Goal: Contribute content: Add original content to the website for others to see

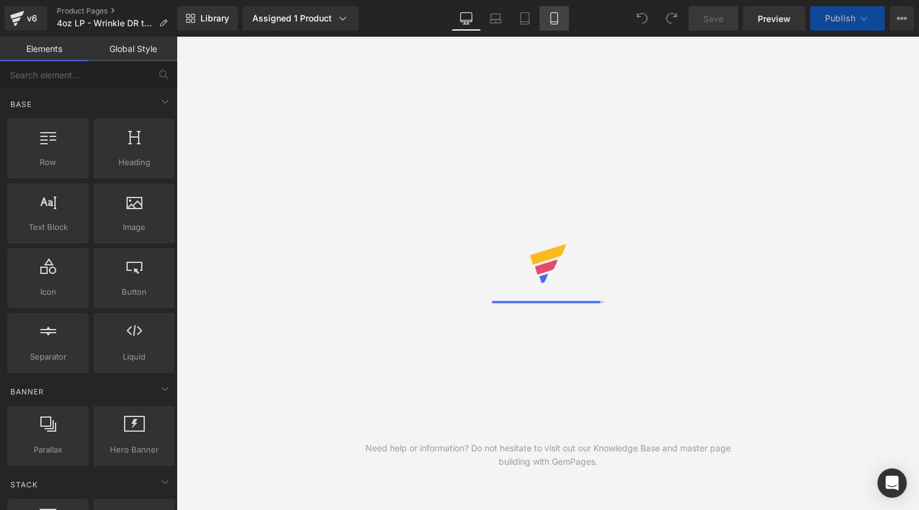
click at [551, 9] on link "Mobile" at bounding box center [554, 18] width 29 height 24
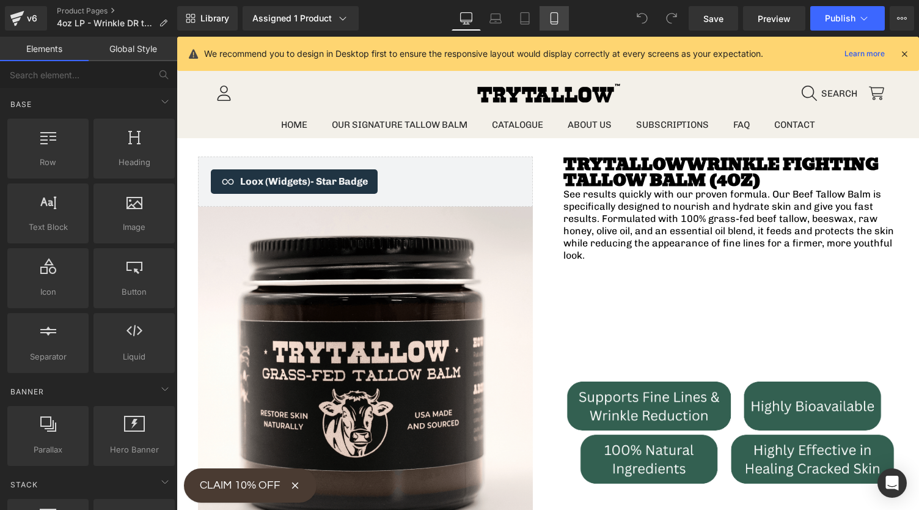
click at [565, 25] on link "Mobile" at bounding box center [554, 18] width 29 height 24
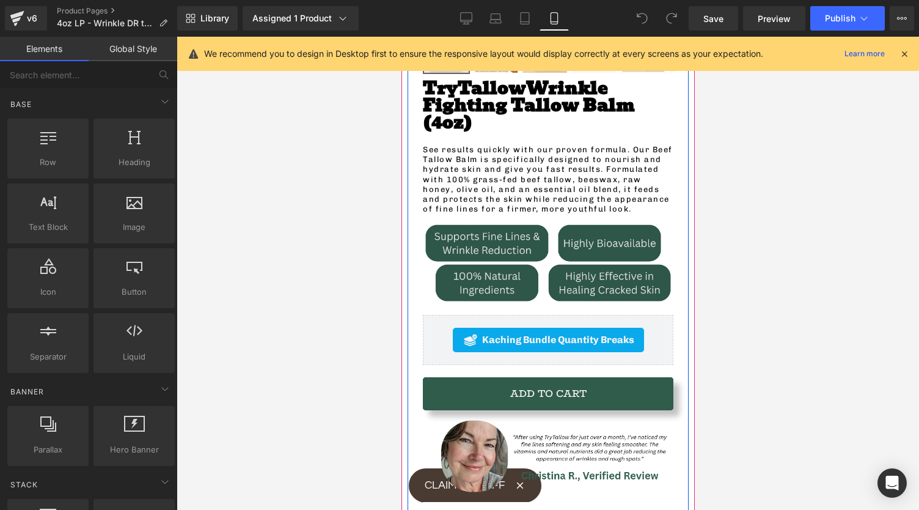
scroll to position [411, 0]
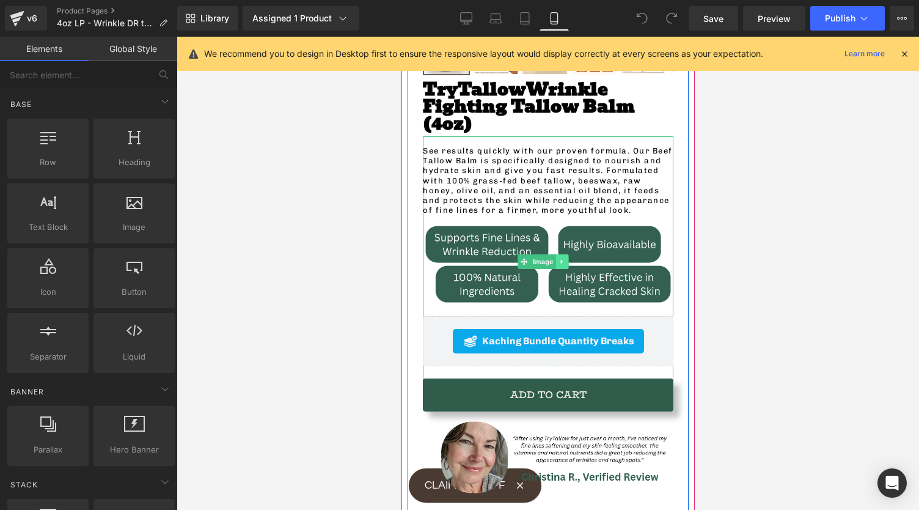
click at [556, 254] on link at bounding box center [562, 261] width 13 height 15
click at [521, 254] on link "Image" at bounding box center [537, 261] width 38 height 15
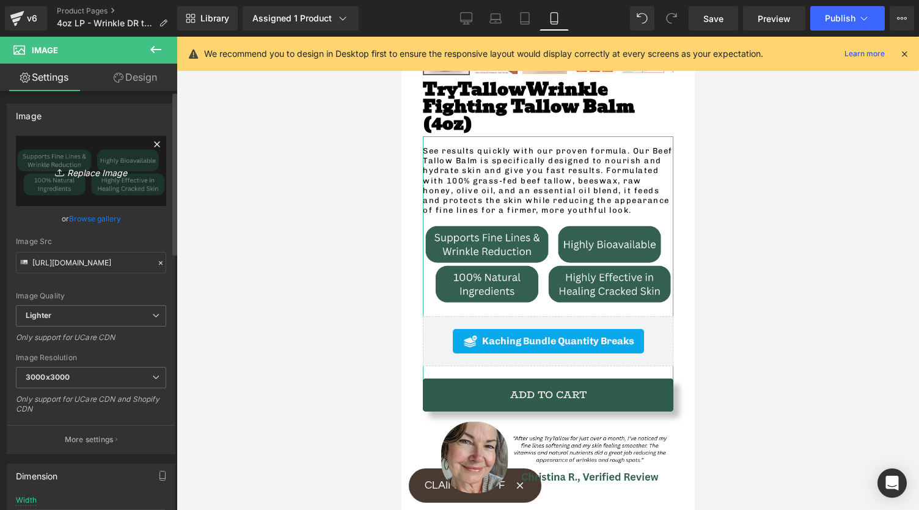
click at [78, 175] on icon "Replace Image" at bounding box center [91, 170] width 98 height 15
type input "C:\fakepath\Wrinkle DR Heavy Page Elements (2).png"
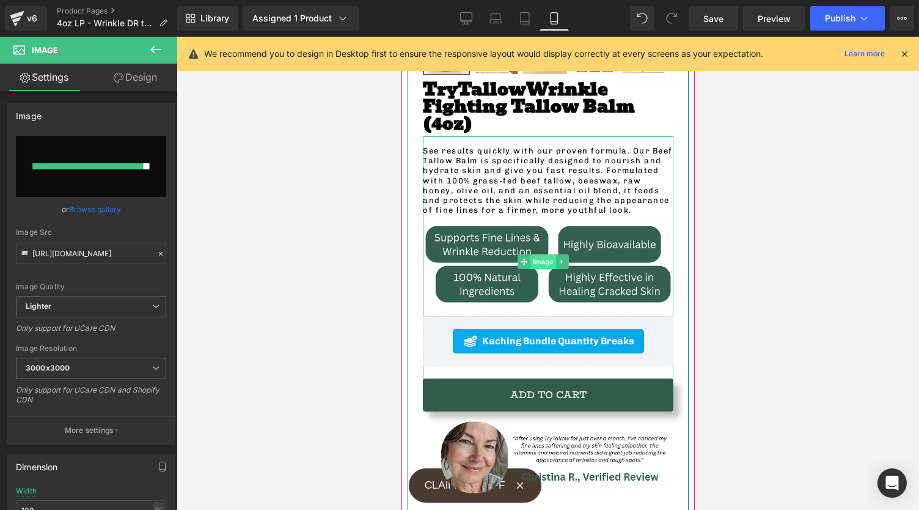
click at [548, 254] on span "Image" at bounding box center [544, 261] width 26 height 15
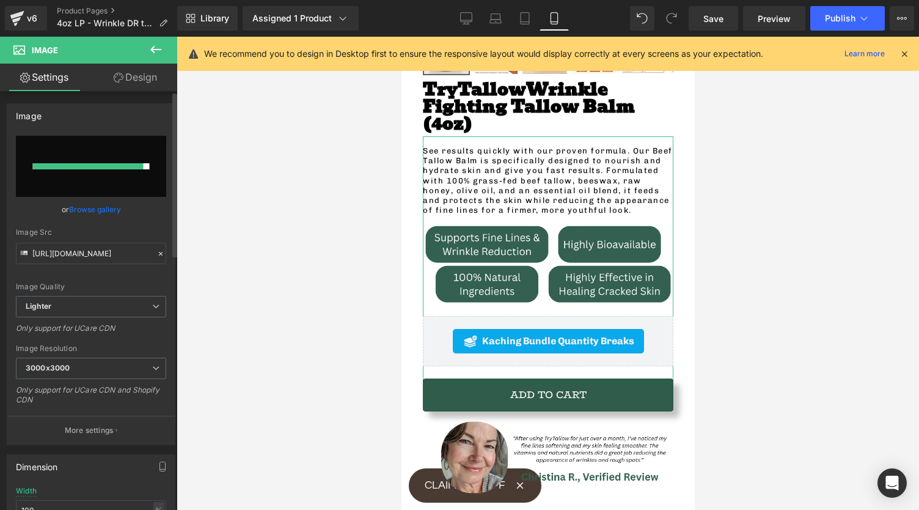
click at [95, 211] on link "Browse gallery" at bounding box center [95, 209] width 52 height 21
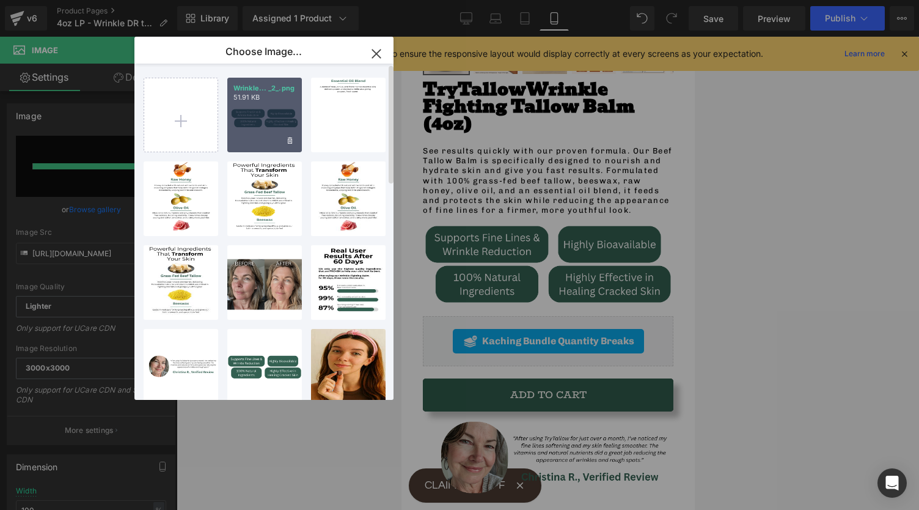
click at [254, 114] on div "Wrinkle... _2_.png 51.91 KB" at bounding box center [264, 115] width 75 height 75
type input "[URL][DOMAIN_NAME]"
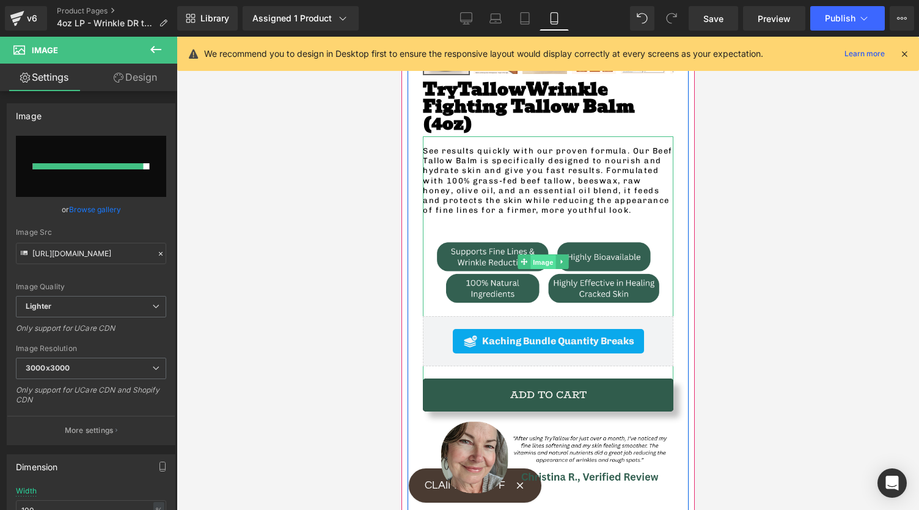
click at [546, 254] on span "Image" at bounding box center [544, 261] width 26 height 15
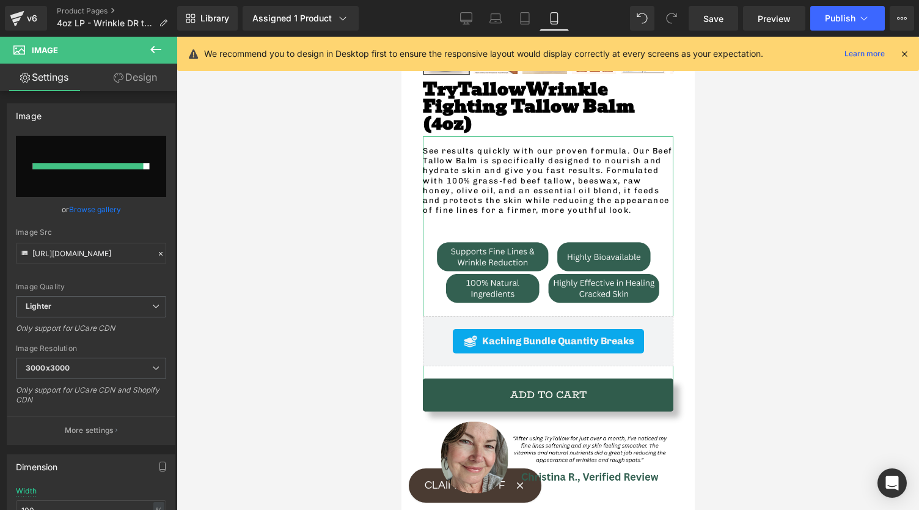
click at [117, 73] on icon at bounding box center [119, 78] width 10 height 10
click at [0, 0] on div "Background" at bounding box center [0, 0] width 0 height 0
click at [0, 0] on div "Spacing" at bounding box center [0, 0] width 0 height 0
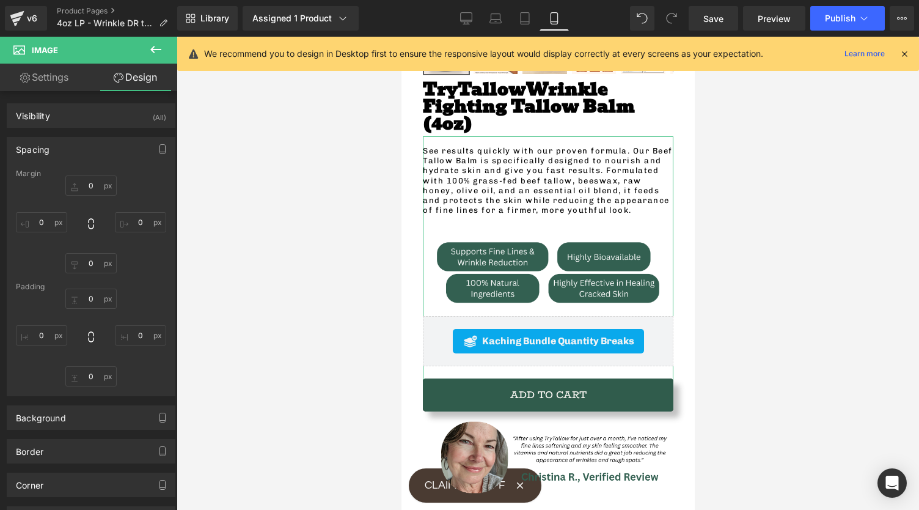
click at [67, 150] on div "Spacing" at bounding box center [90, 149] width 167 height 23
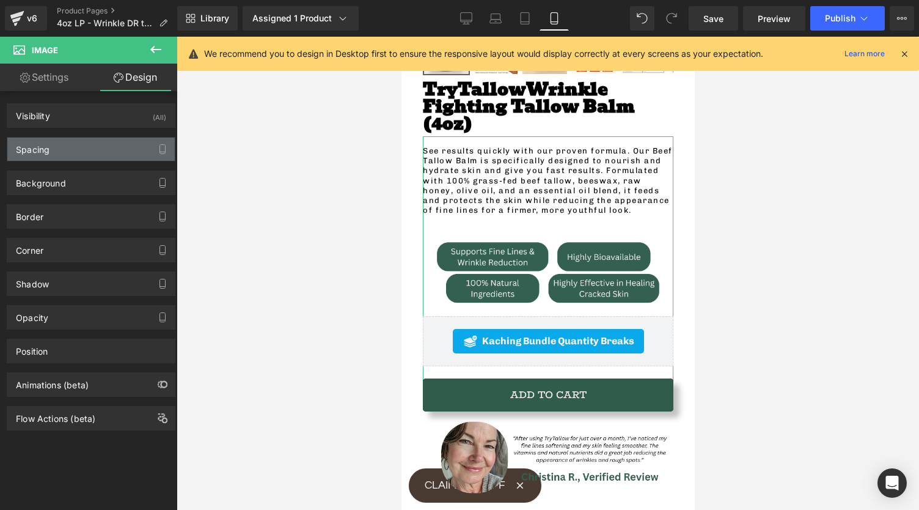
click at [77, 147] on div "Spacing" at bounding box center [90, 149] width 167 height 23
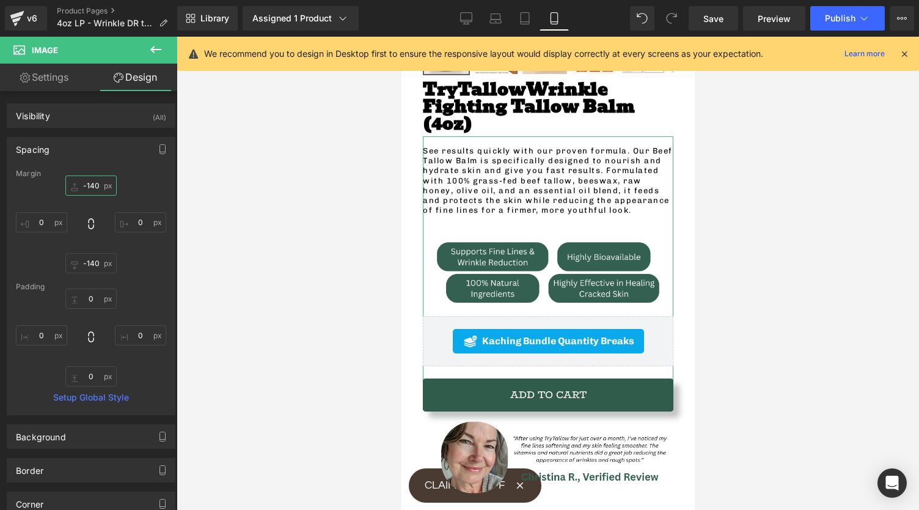
click at [103, 188] on input "-140" at bounding box center [90, 185] width 51 height 20
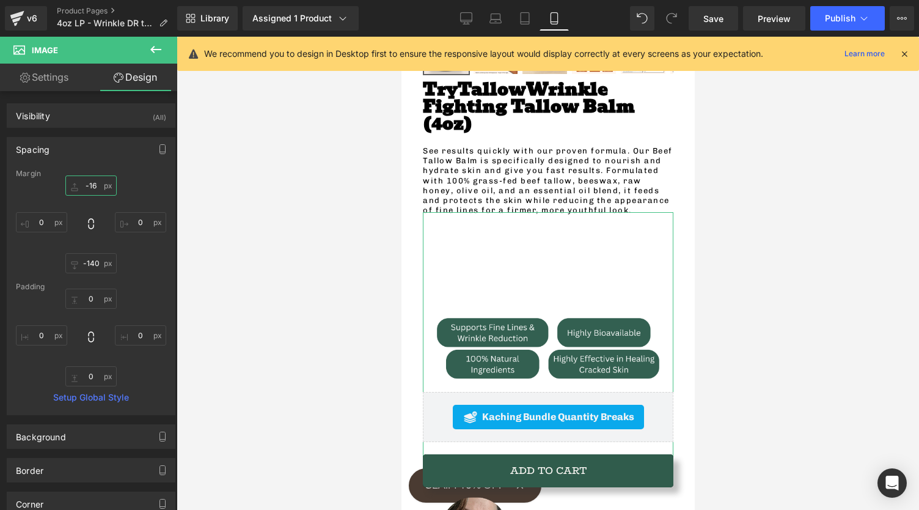
type input "-160"
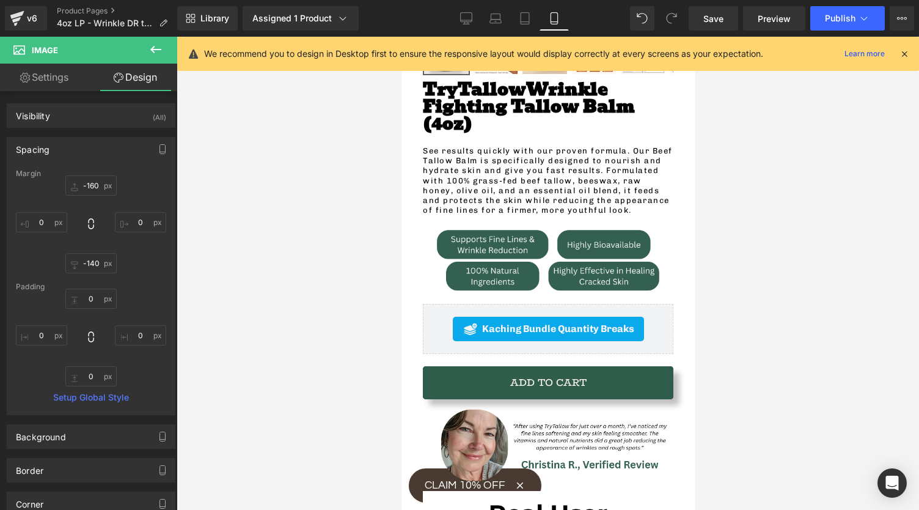
click at [298, 332] on div at bounding box center [548, 273] width 743 height 473
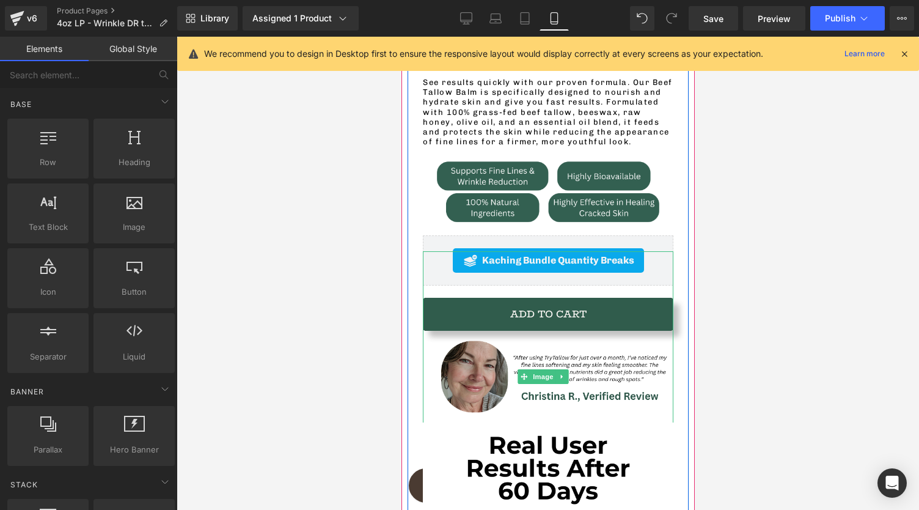
scroll to position [480, 0]
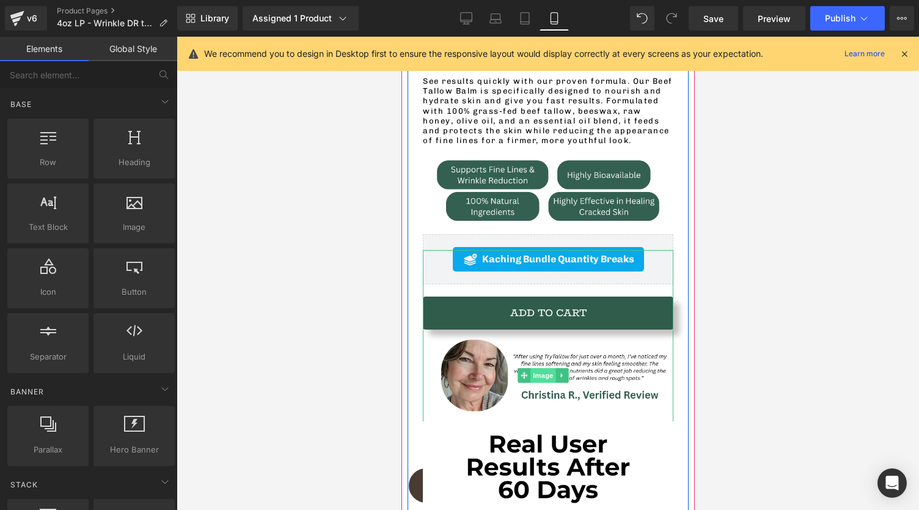
drag, startPoint x: 532, startPoint y: 337, endPoint x: 631, endPoint y: 254, distance: 129.3
click at [532, 368] on span "Image" at bounding box center [544, 375] width 26 height 15
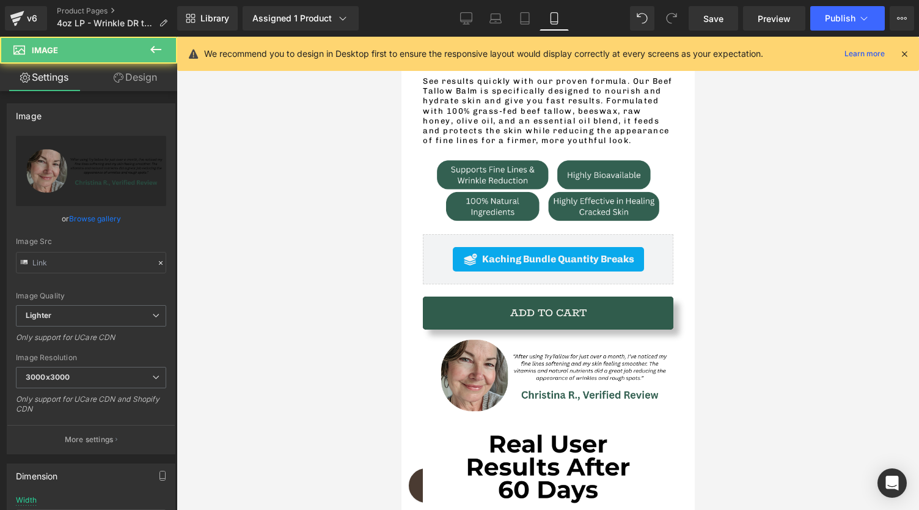
type input "[URL][DOMAIN_NAME]"
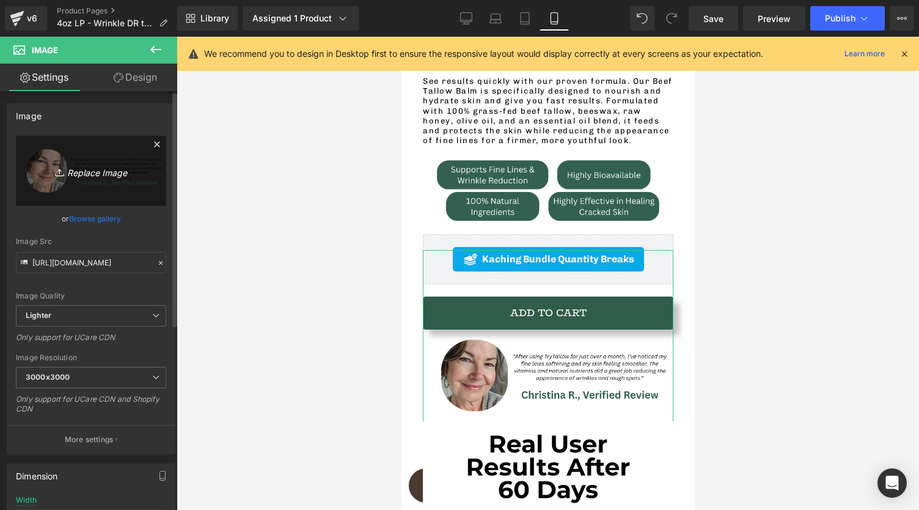
click at [76, 174] on icon "Replace Image" at bounding box center [91, 170] width 98 height 15
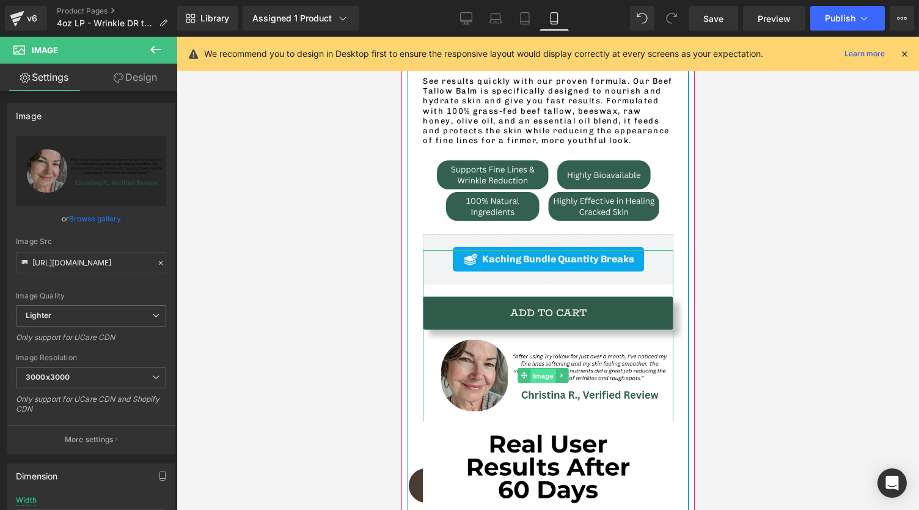
click at [546, 368] on span "Image" at bounding box center [544, 375] width 26 height 15
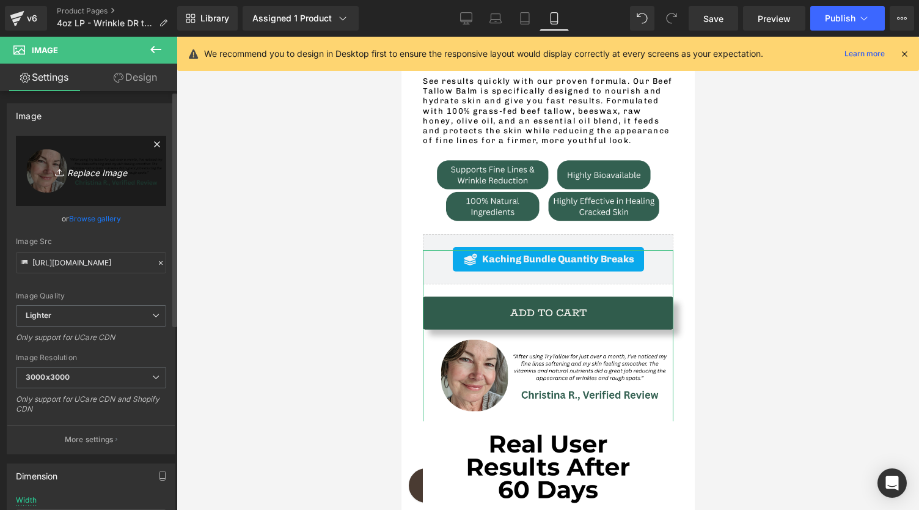
click at [106, 169] on icon "Replace Image" at bounding box center [91, 170] width 98 height 15
type input "C:\fakepath\Wrinkle DR Heavy Page Elements (3).png"
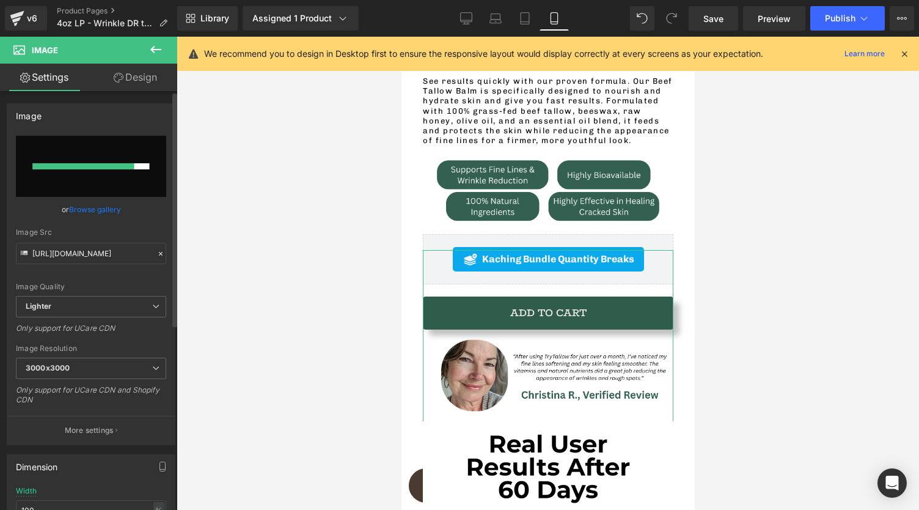
click at [105, 208] on link "Browse gallery" at bounding box center [95, 209] width 52 height 21
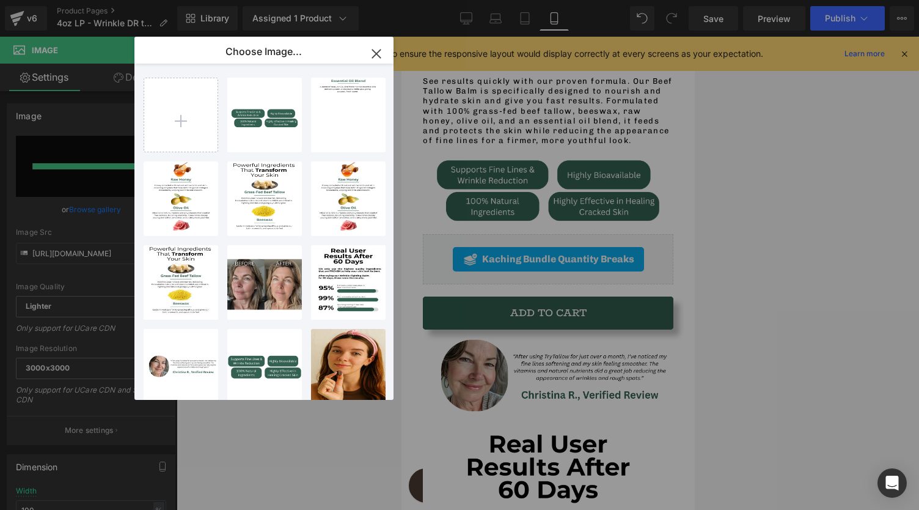
click at [380, 50] on icon "button" at bounding box center [376, 54] width 8 height 8
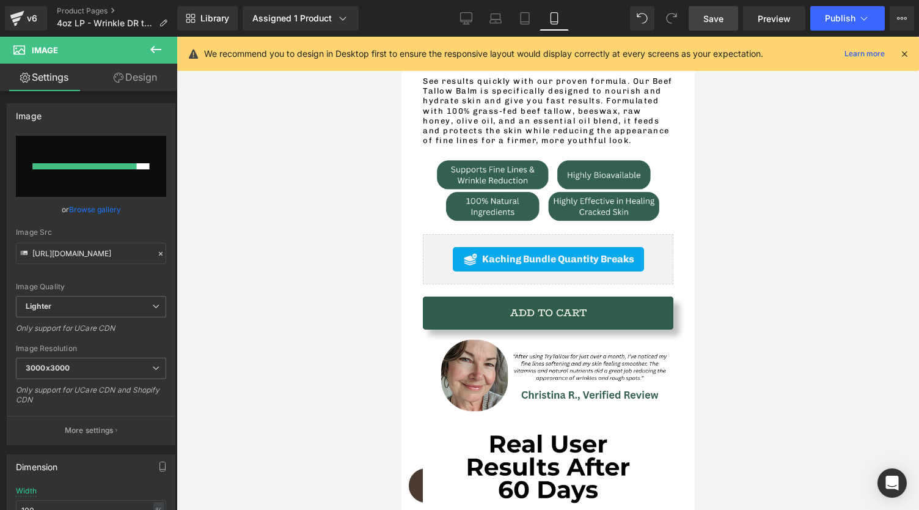
click at [719, 15] on span "Save" at bounding box center [714, 18] width 20 height 13
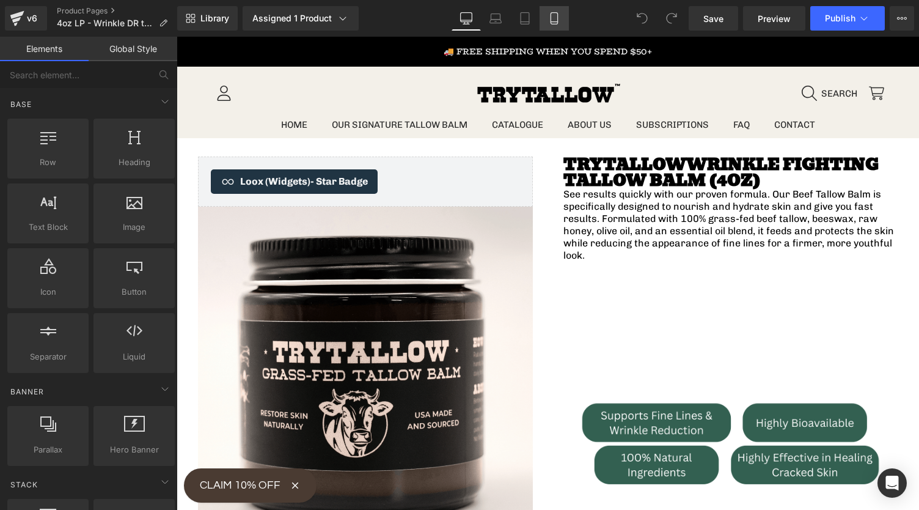
drag, startPoint x: 557, startPoint y: 25, endPoint x: 141, endPoint y: 237, distance: 467.2
click at [557, 25] on link "Mobile" at bounding box center [554, 18] width 29 height 24
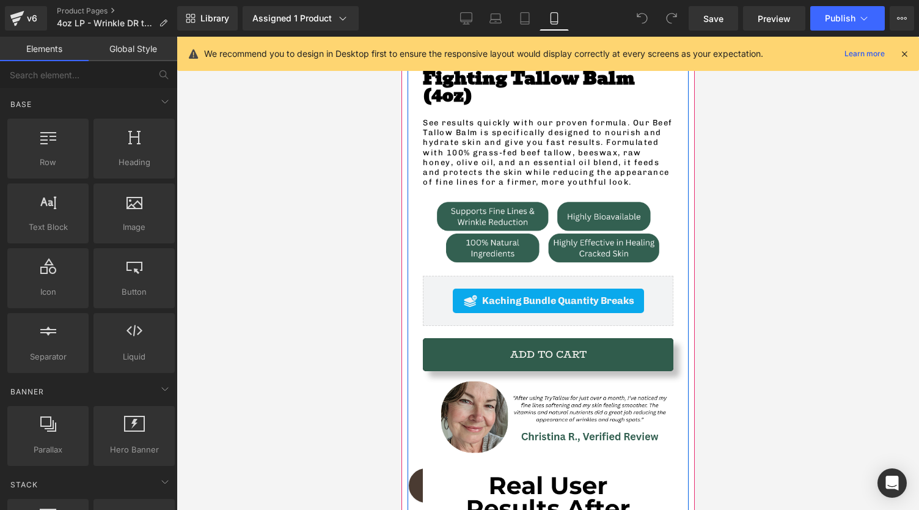
scroll to position [436, 0]
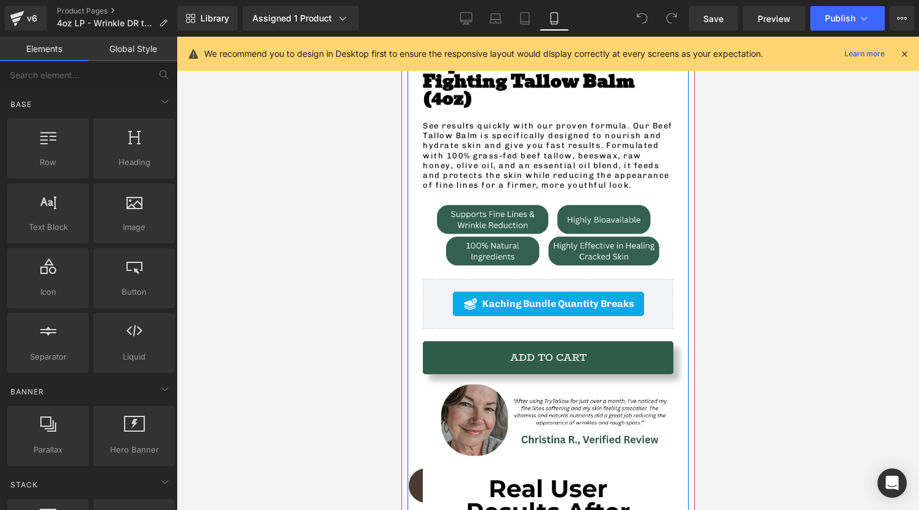
click at [551, 367] on img at bounding box center [547, 420] width 251 height 251
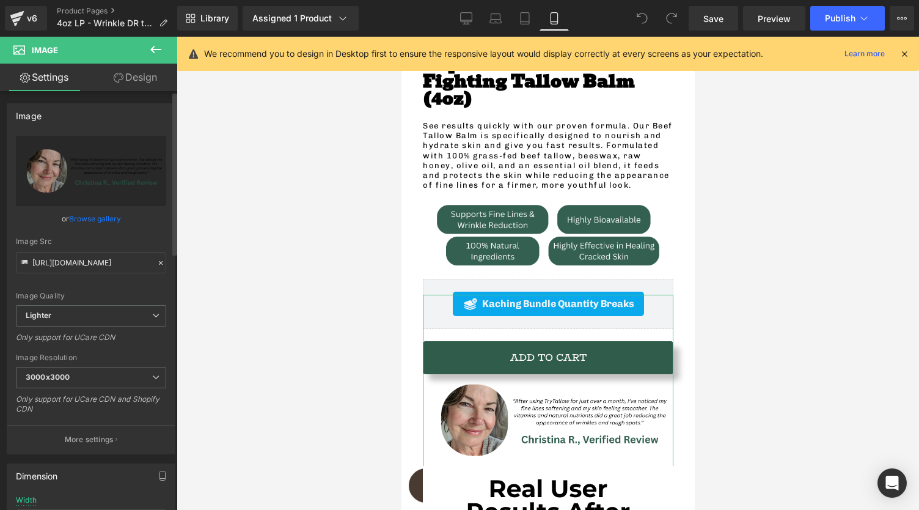
click at [106, 214] on link "Browse gallery" at bounding box center [95, 218] width 52 height 21
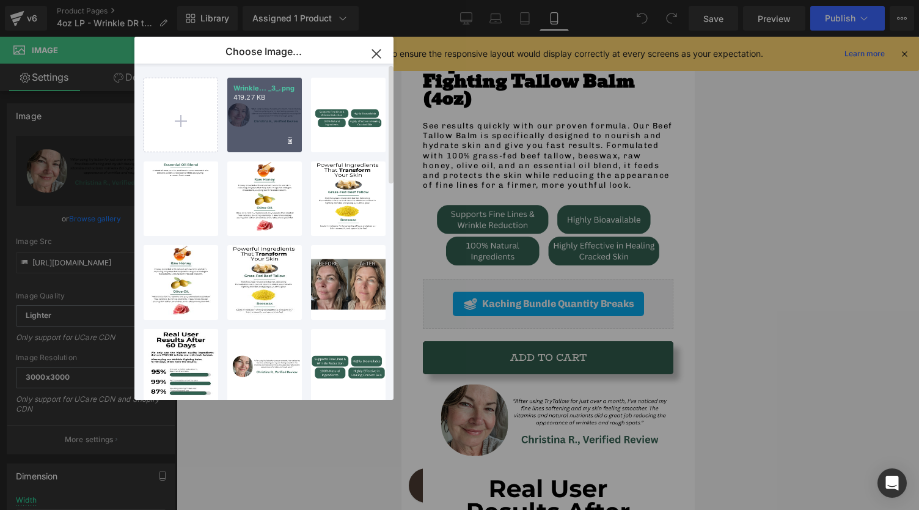
click at [257, 97] on p "419.27 KB" at bounding box center [264, 97] width 62 height 9
type input "https://ucarecdn.com/86c6e71a-7244-463d-b486-fa5e0fa08efd/-/format/auto/-/previ…"
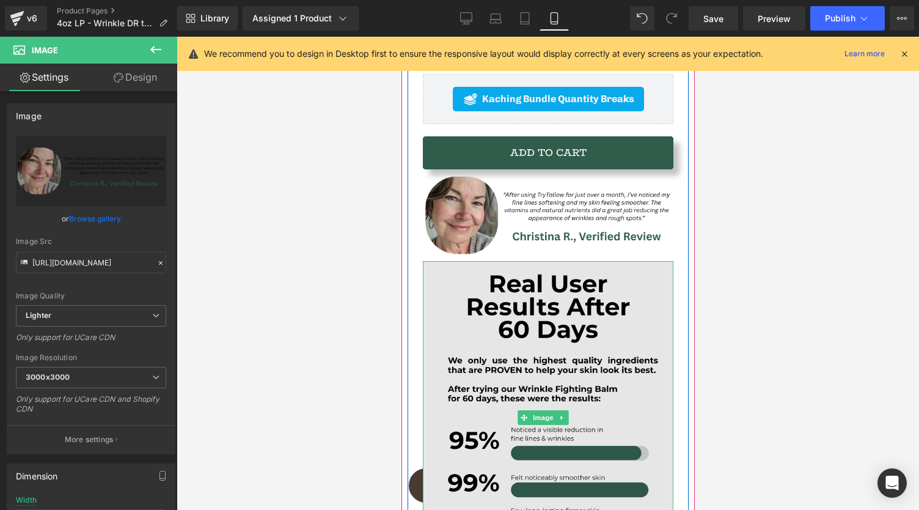
scroll to position [692, 0]
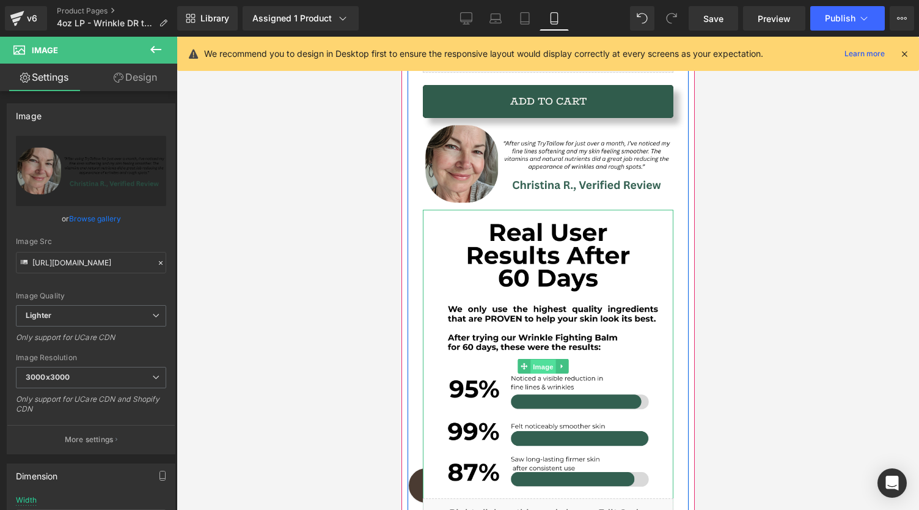
click at [540, 359] on span "Image" at bounding box center [544, 366] width 26 height 15
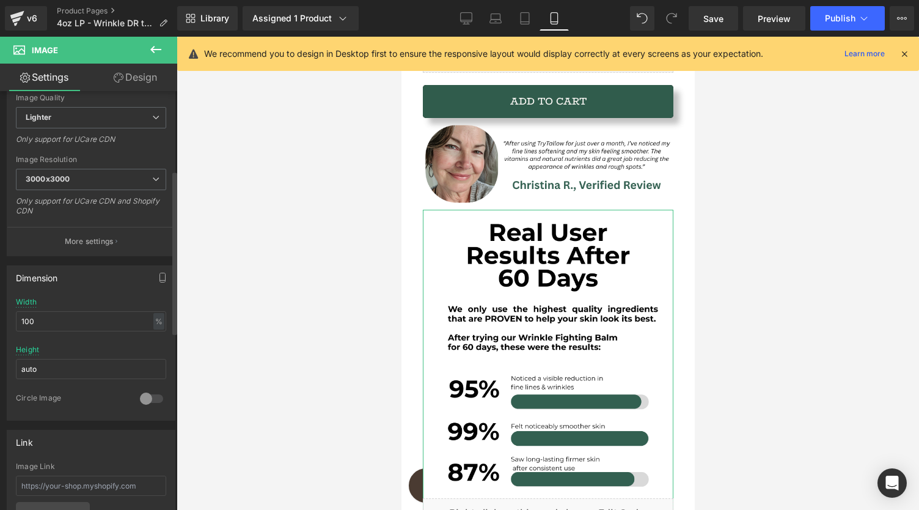
scroll to position [203, 0]
click at [79, 307] on input "100" at bounding box center [91, 316] width 150 height 20
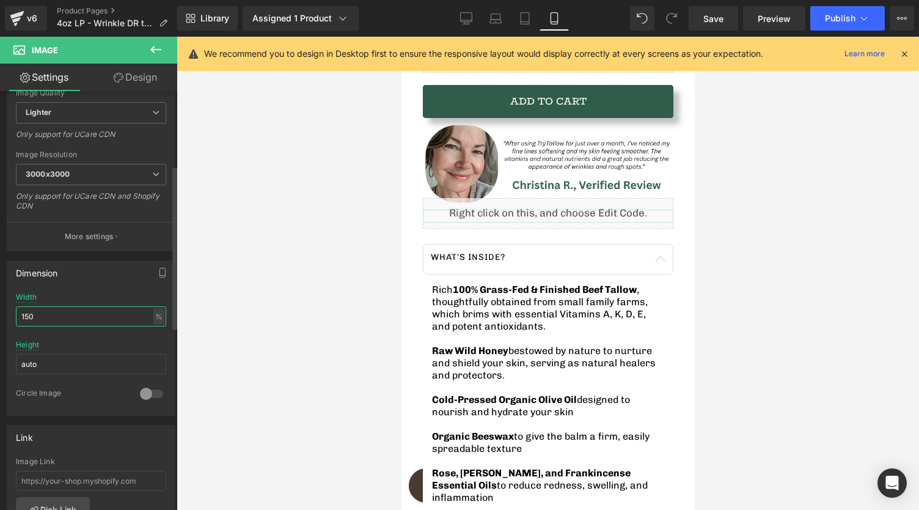
scroll to position [189, 0]
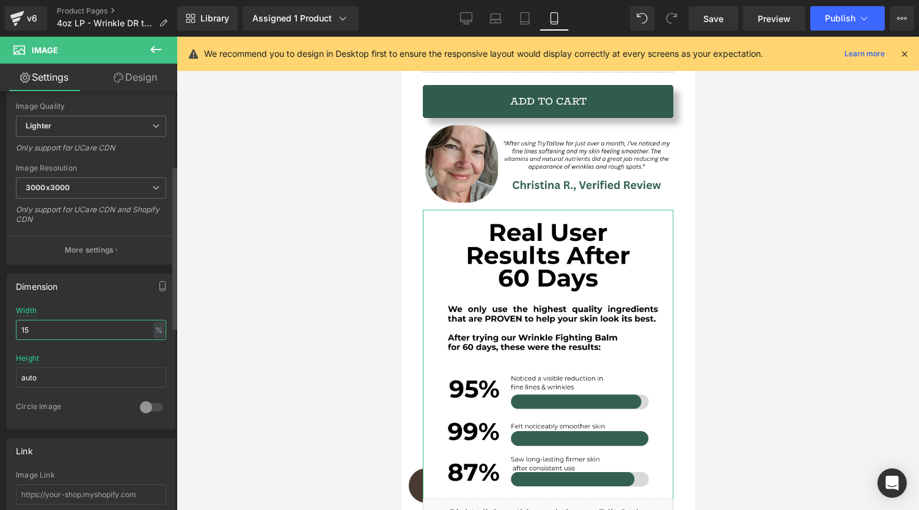
type input "1"
type input "300"
click at [132, 78] on link "Design" at bounding box center [135, 78] width 89 height 28
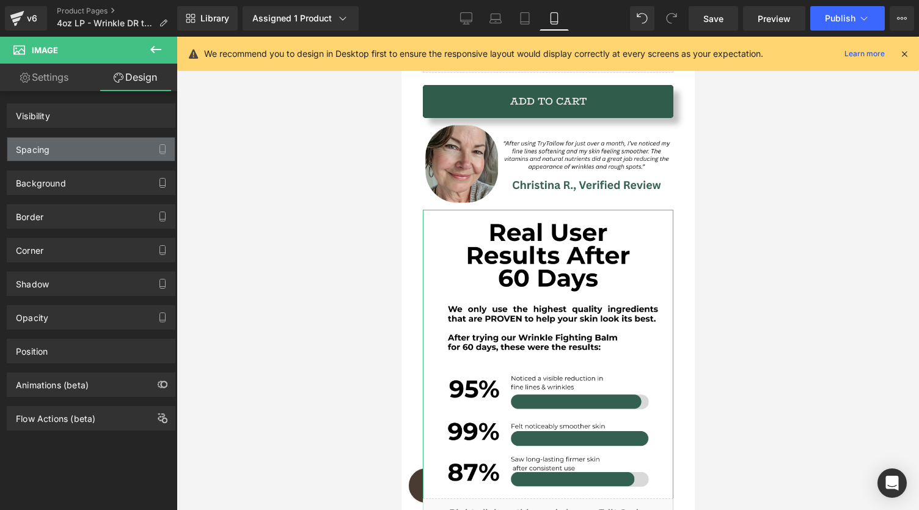
click at [89, 157] on div "Spacing" at bounding box center [90, 149] width 167 height 23
click at [78, 153] on div "Spacing" at bounding box center [90, 149] width 167 height 23
click at [108, 139] on div "Spacing" at bounding box center [90, 149] width 167 height 23
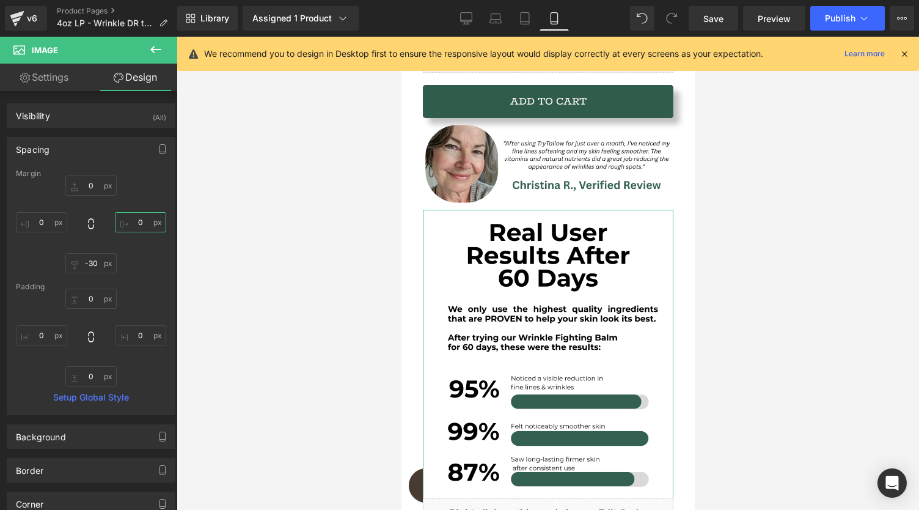
click at [138, 214] on input "0" at bounding box center [140, 222] width 51 height 20
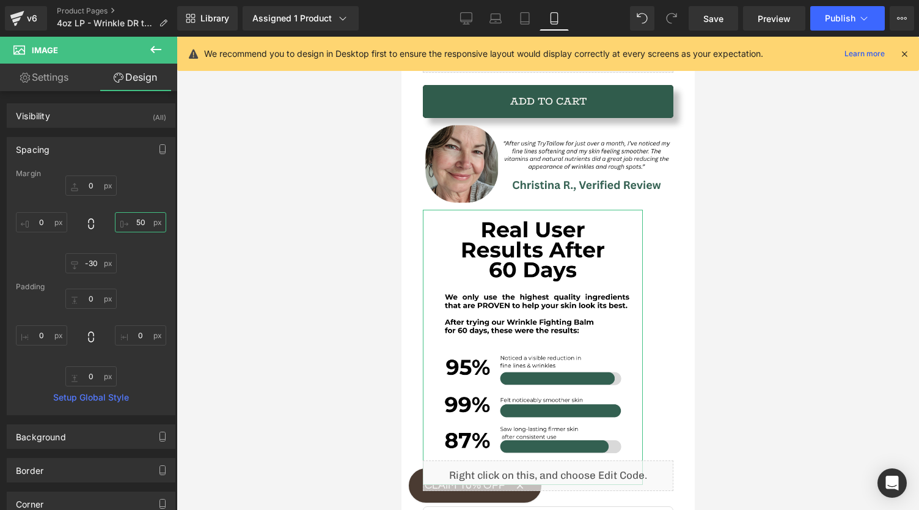
type input "5"
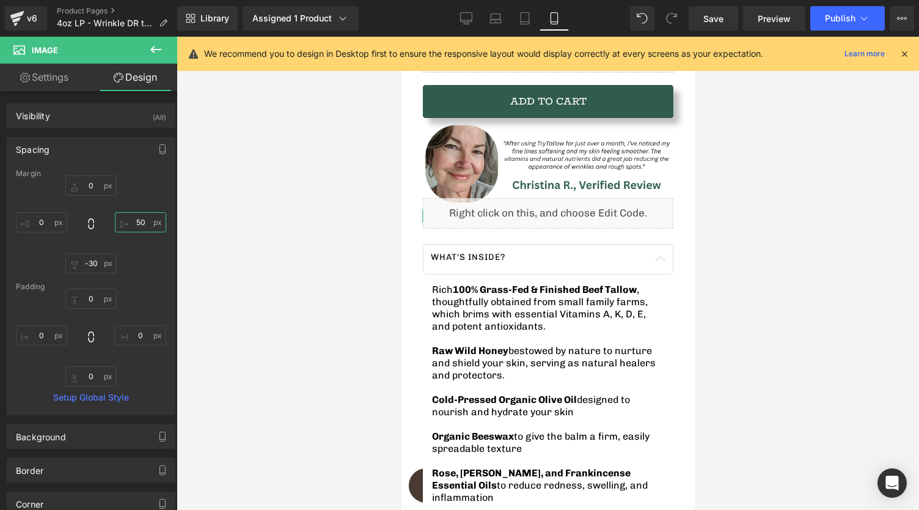
type input "5"
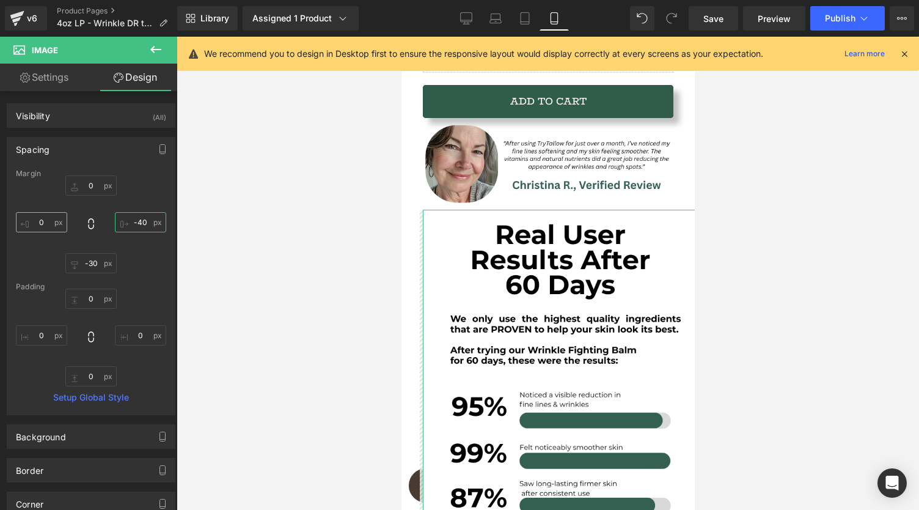
type input "-40"
click at [50, 221] on input "0" at bounding box center [41, 222] width 51 height 20
type input "-40"
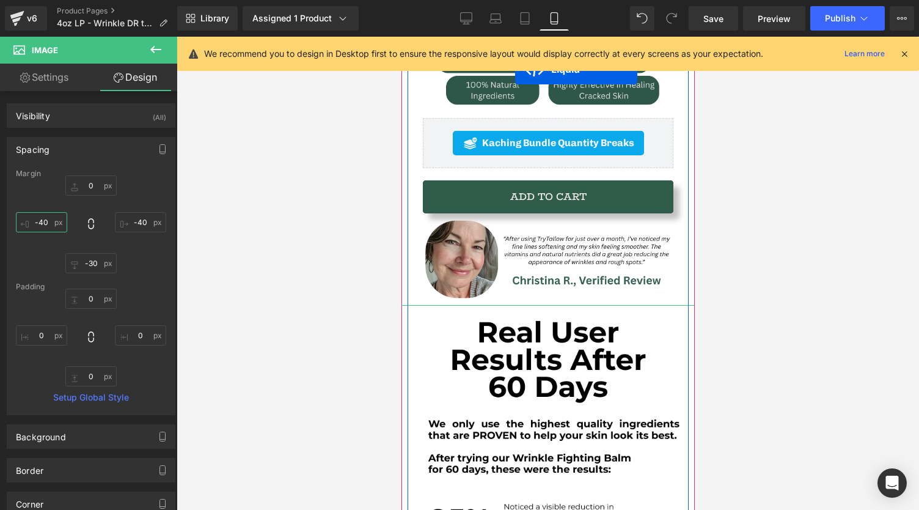
scroll to position [535, 0]
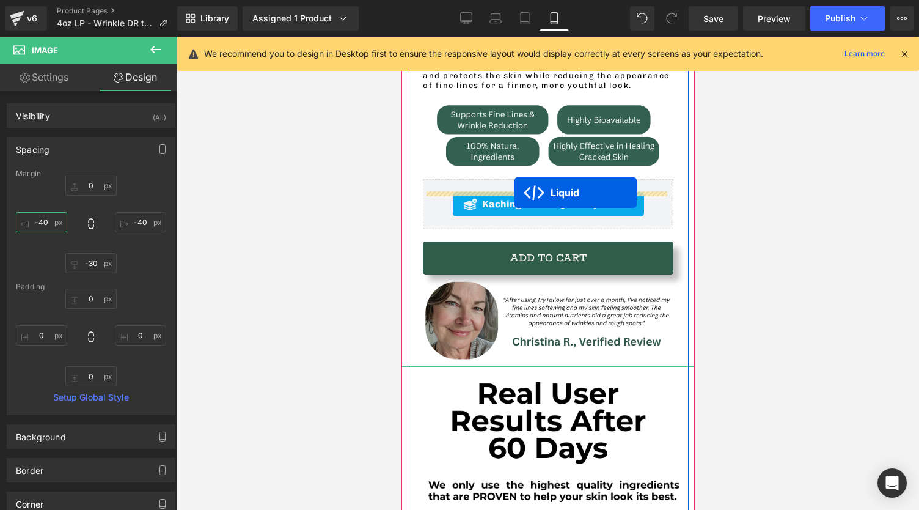
drag, startPoint x: 511, startPoint y: 252, endPoint x: 514, endPoint y: 193, distance: 60.0
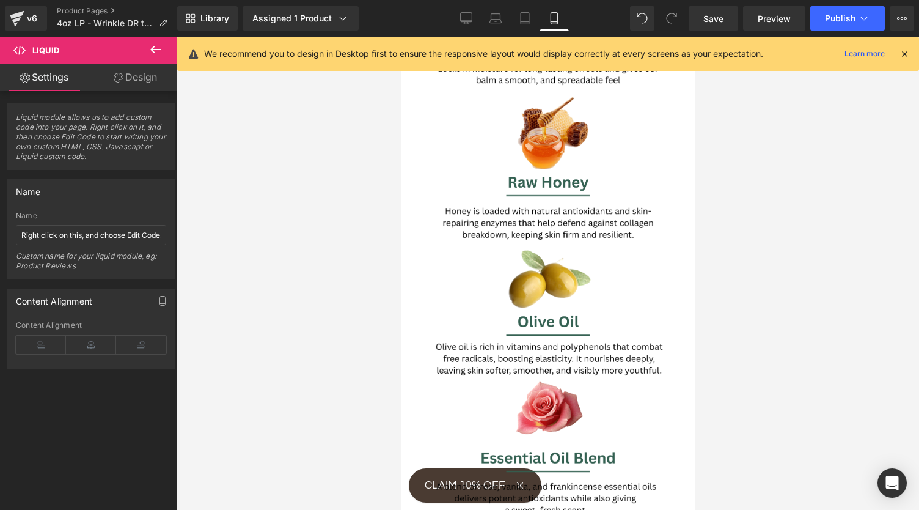
scroll to position [3150, 0]
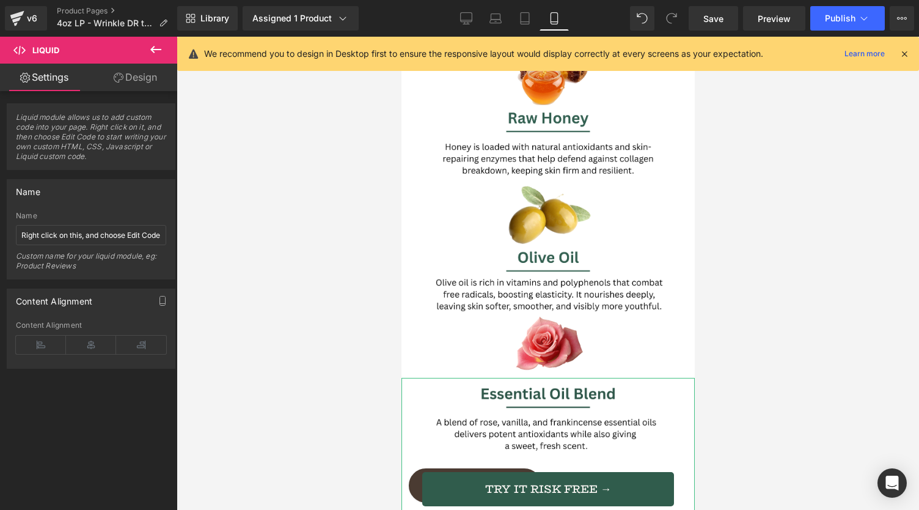
drag, startPoint x: 526, startPoint y: 323, endPoint x: 432, endPoint y: 263, distance: 111.6
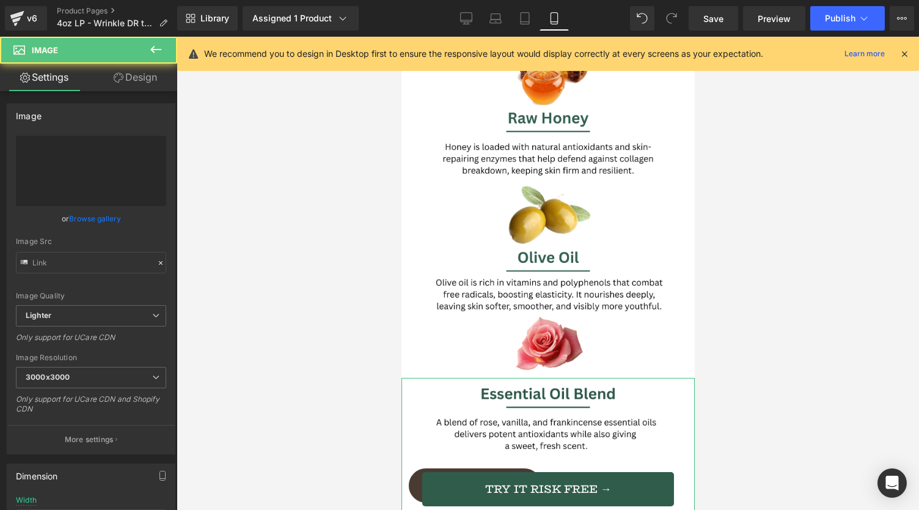
type input "https://ucarecdn.com/dc127577-d9ad-48b5-a7f0-7198af66bdc5/-/format/auto/-/previ…"
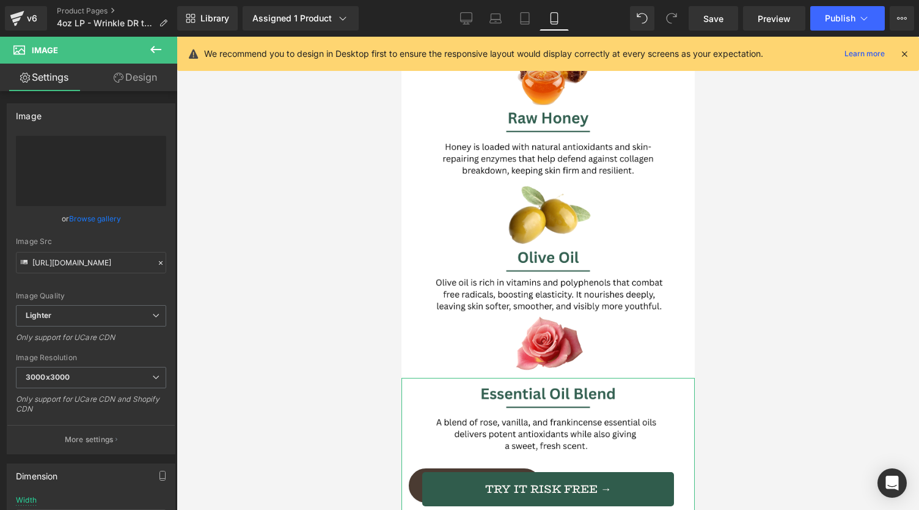
click at [142, 79] on link "Design" at bounding box center [135, 78] width 89 height 28
click at [0, 0] on div "Spacing" at bounding box center [0, 0] width 0 height 0
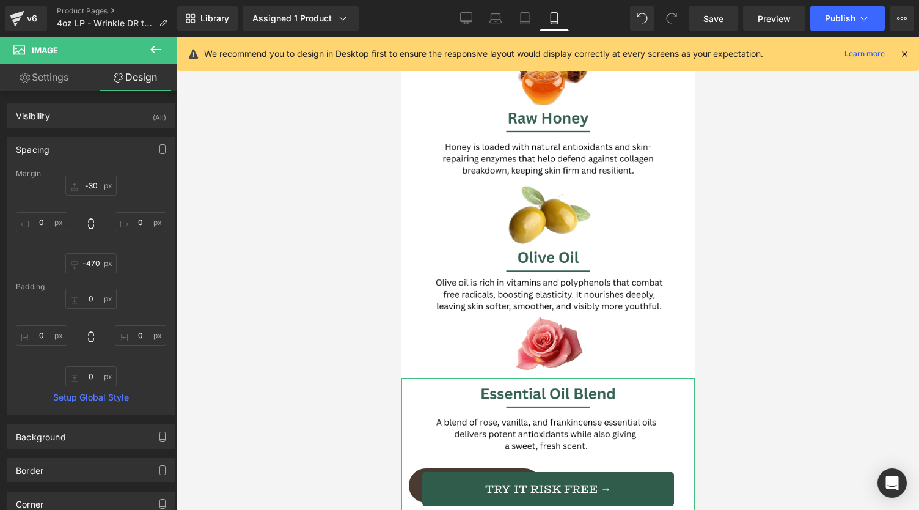
click at [90, 153] on div "Spacing" at bounding box center [90, 149] width 167 height 23
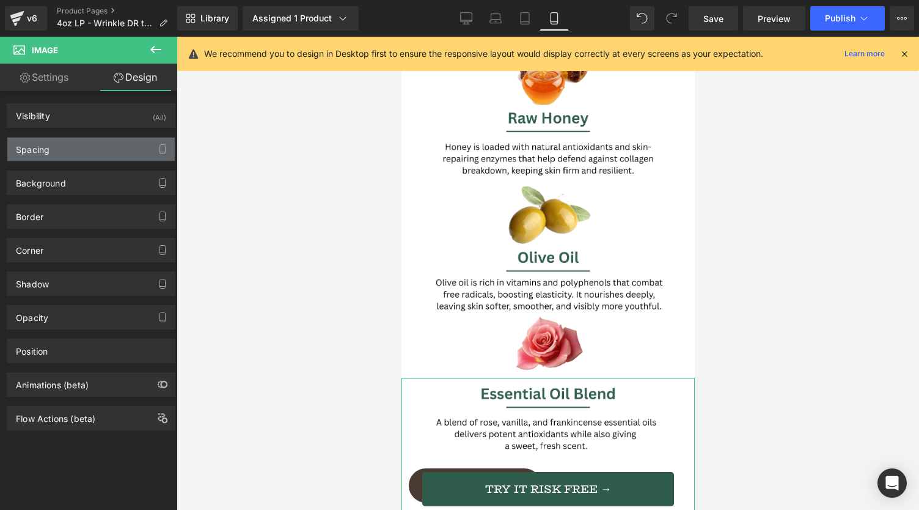
click at [98, 155] on div "Spacing" at bounding box center [90, 149] width 167 height 23
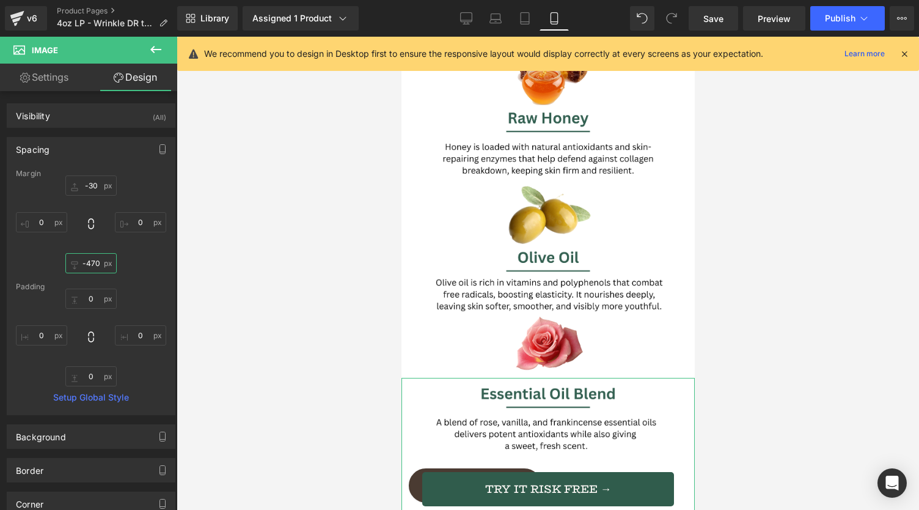
click at [95, 265] on input "-470" at bounding box center [90, 263] width 51 height 20
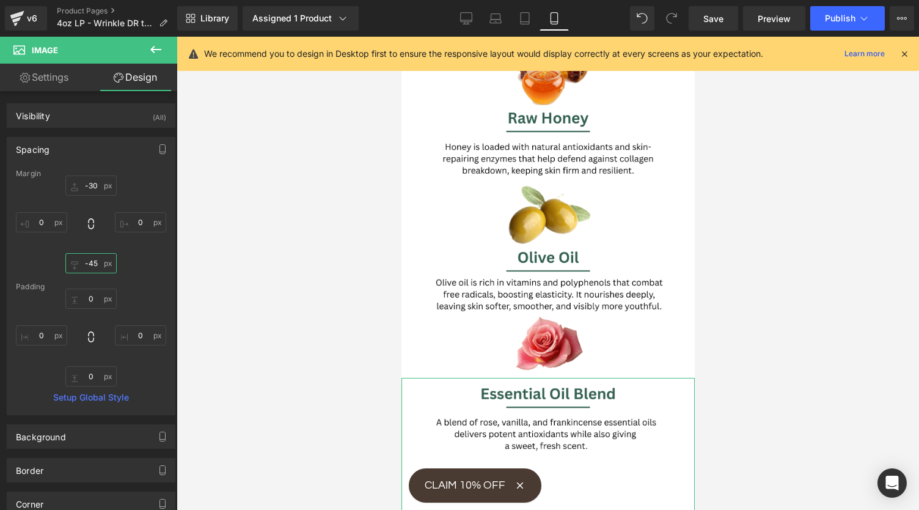
type input "-450"
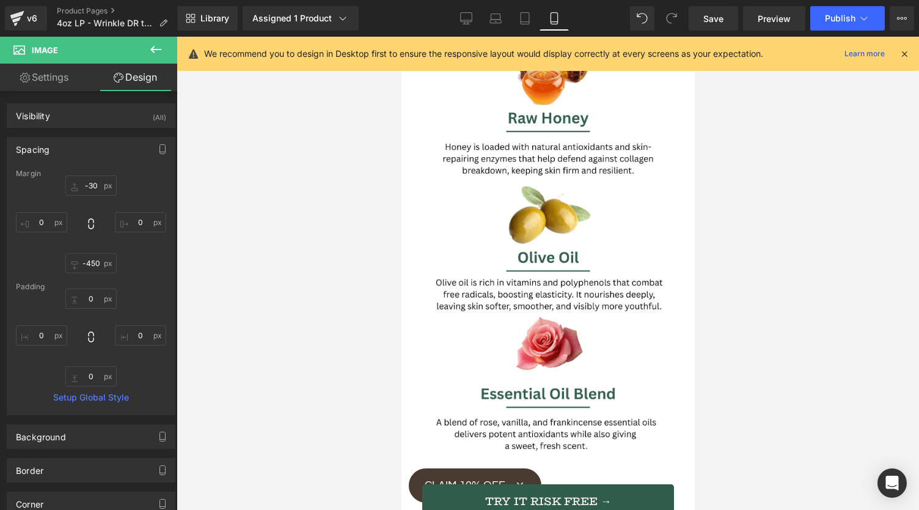
click at [293, 282] on div at bounding box center [548, 273] width 743 height 473
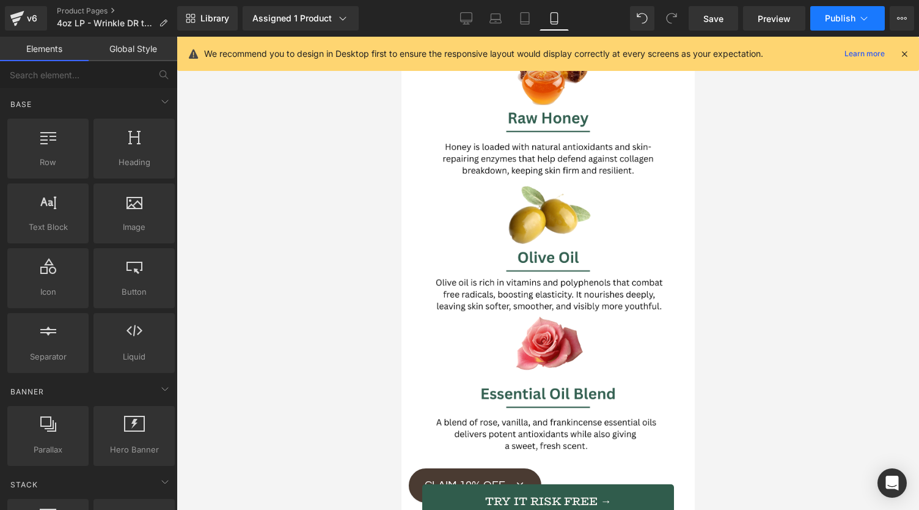
click at [859, 18] on icon at bounding box center [864, 18] width 12 height 12
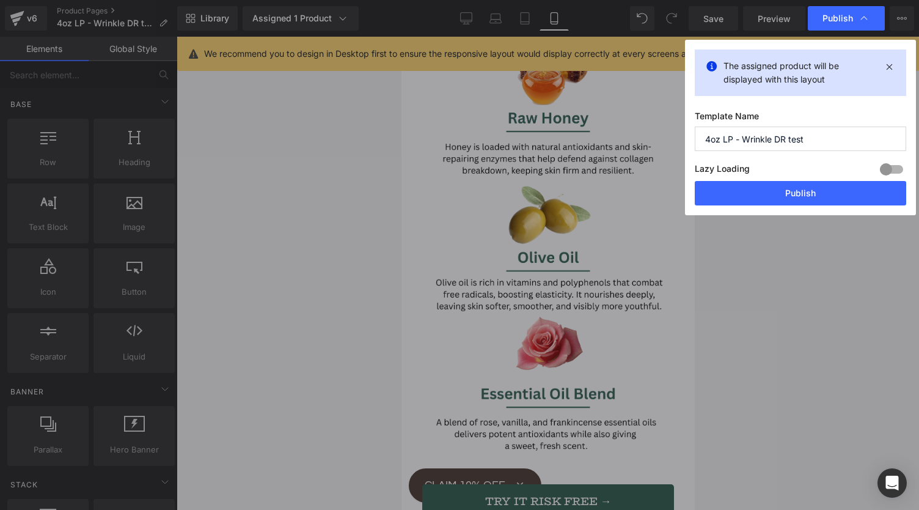
click at [815, 181] on button "Publish" at bounding box center [800, 193] width 211 height 24
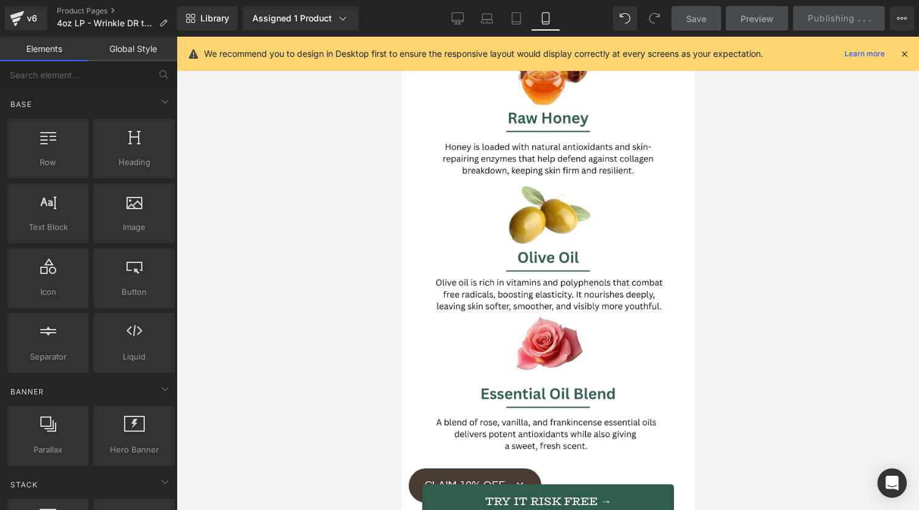
click at [815, 198] on div at bounding box center [548, 273] width 743 height 473
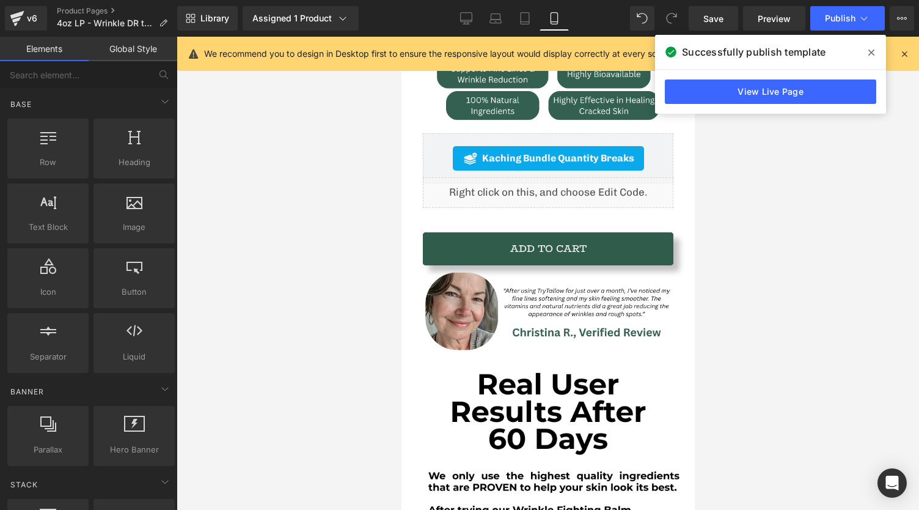
scroll to position [579, 0]
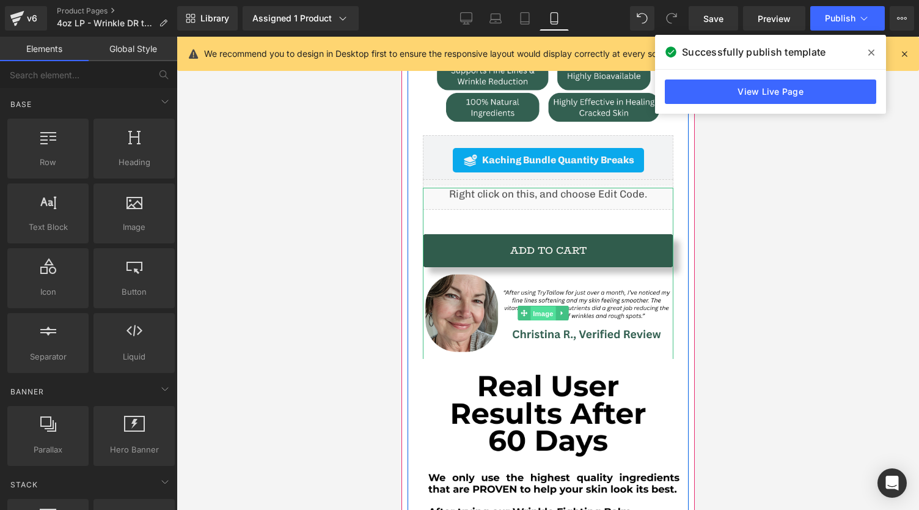
click at [546, 306] on span "Image" at bounding box center [544, 313] width 26 height 15
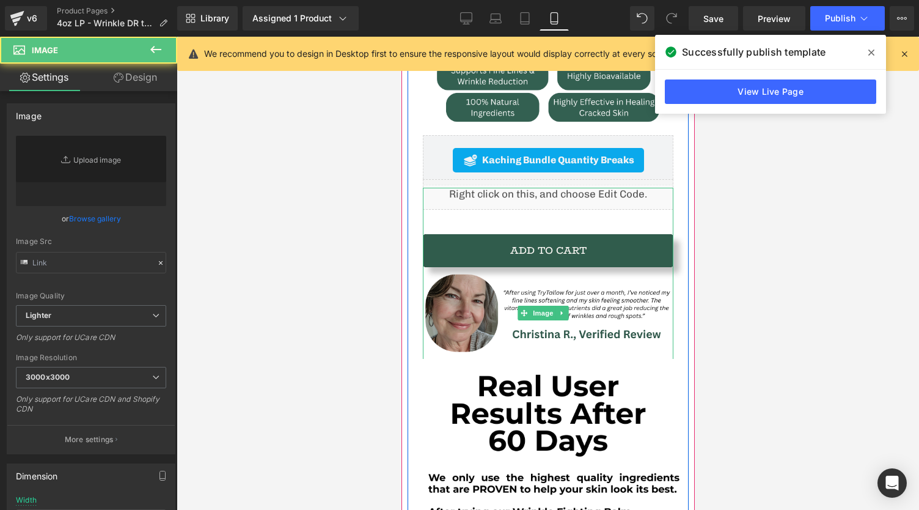
type input "https://ucarecdn.com/86c6e71a-7244-463d-b486-fa5e0fa08efd/-/format/auto/-/previ…"
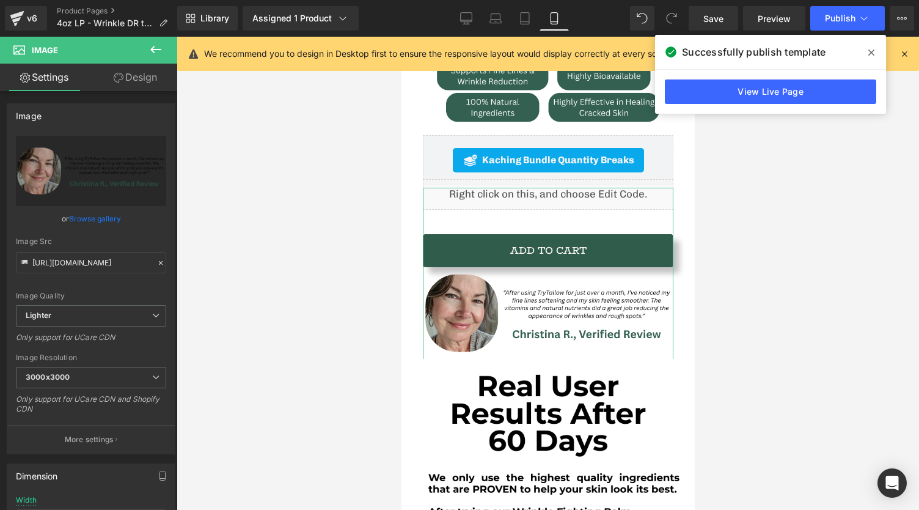
click at [163, 78] on link "Design" at bounding box center [135, 78] width 89 height 28
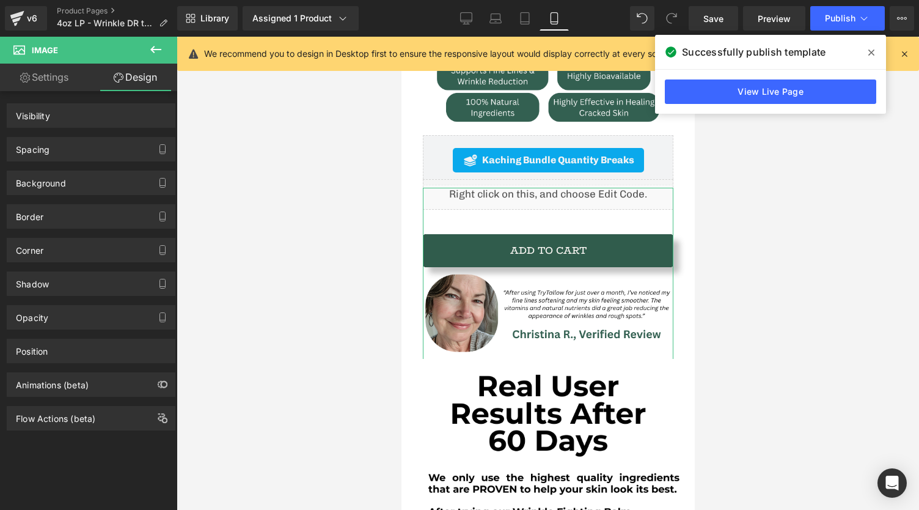
click at [111, 150] on div "Spacing" at bounding box center [90, 149] width 167 height 23
click at [32, 155] on div "Spacing" at bounding box center [90, 149] width 167 height 23
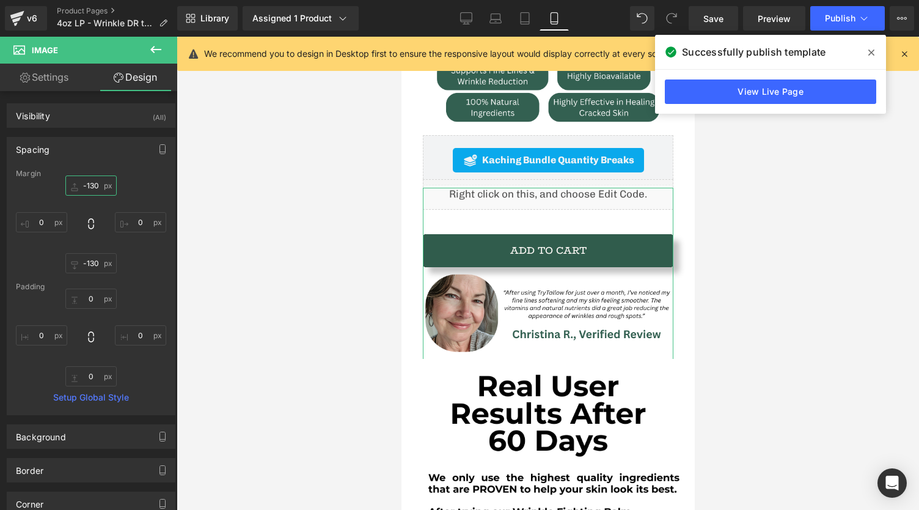
click at [97, 189] on input "-130" at bounding box center [90, 185] width 51 height 20
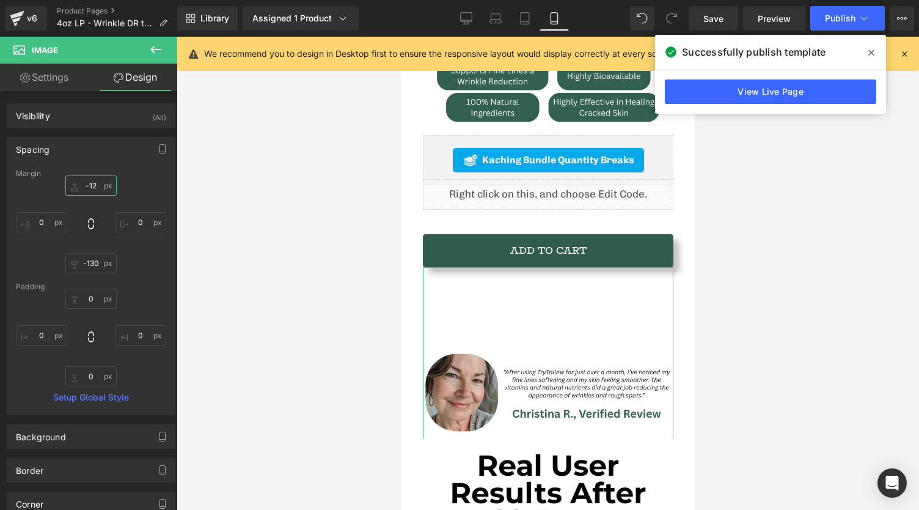
type input "-120"
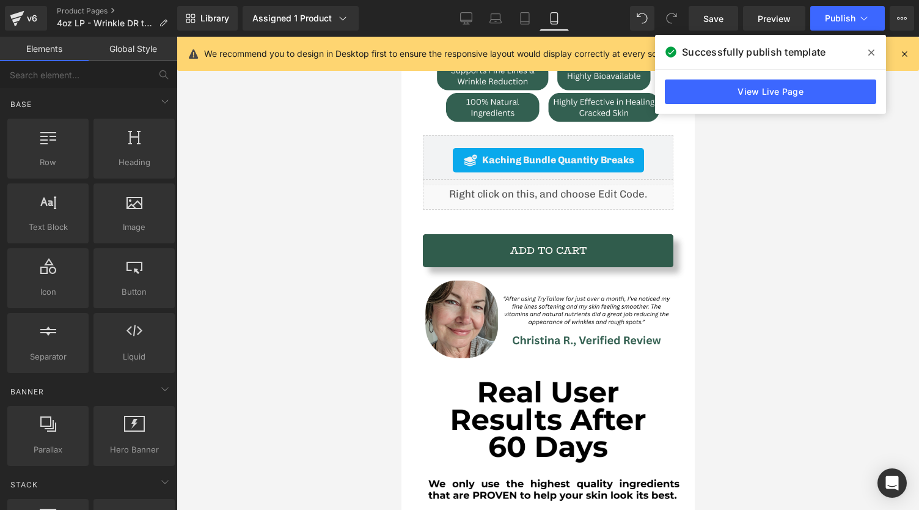
click at [259, 268] on div at bounding box center [548, 273] width 743 height 473
click at [832, 22] on span "Publish" at bounding box center [840, 18] width 31 height 10
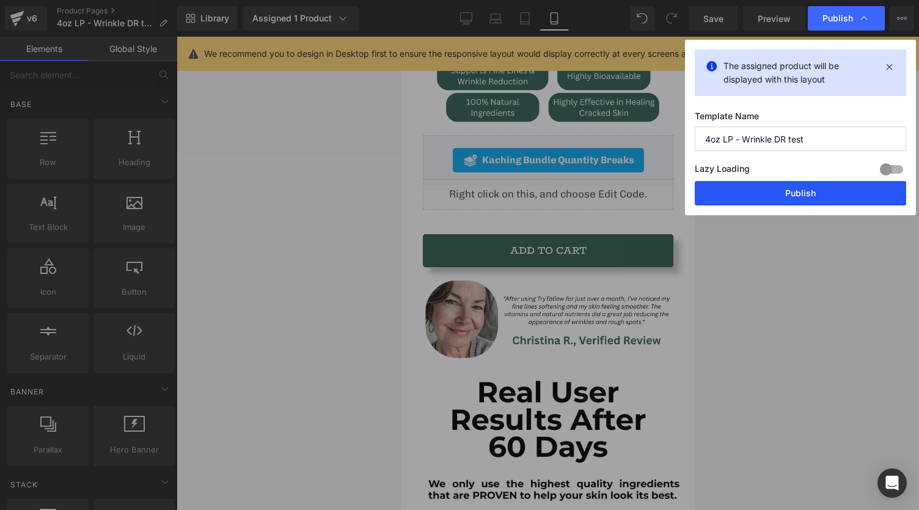
click at [786, 191] on button "Publish" at bounding box center [800, 193] width 211 height 24
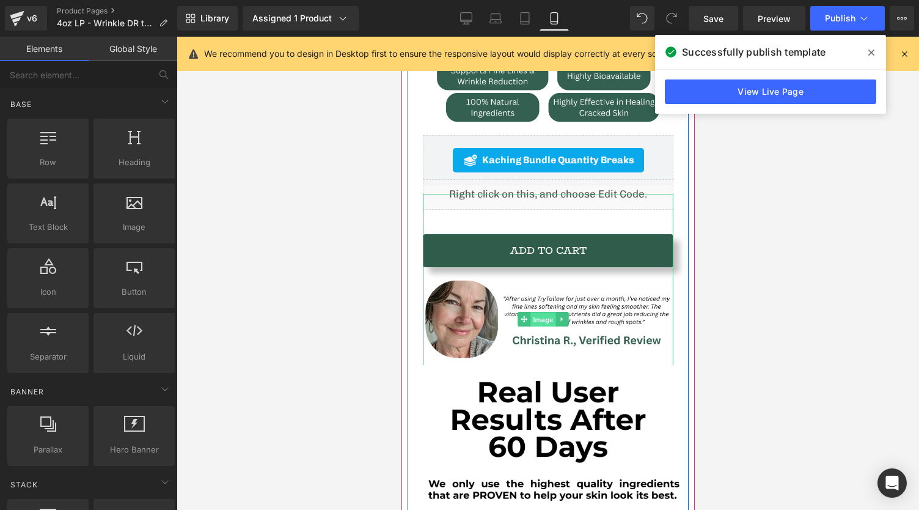
drag, startPoint x: 545, startPoint y: 272, endPoint x: 755, endPoint y: 237, distance: 212.5
click at [545, 312] on span "Image" at bounding box center [544, 319] width 26 height 15
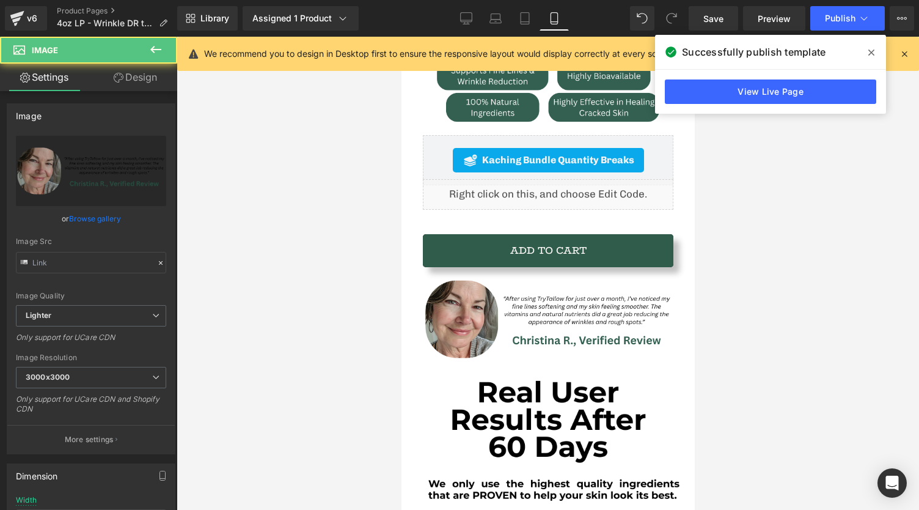
type input "https://ucarecdn.com/86c6e71a-7244-463d-b486-fa5e0fa08efd/-/format/auto/-/previ…"
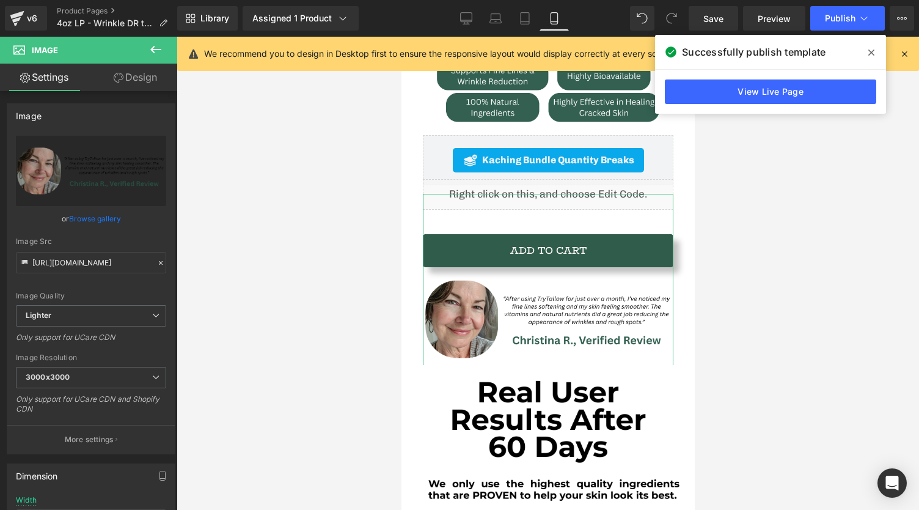
click at [136, 88] on link "Design" at bounding box center [135, 78] width 89 height 28
click at [0, 0] on div "Spacing" at bounding box center [0, 0] width 0 height 0
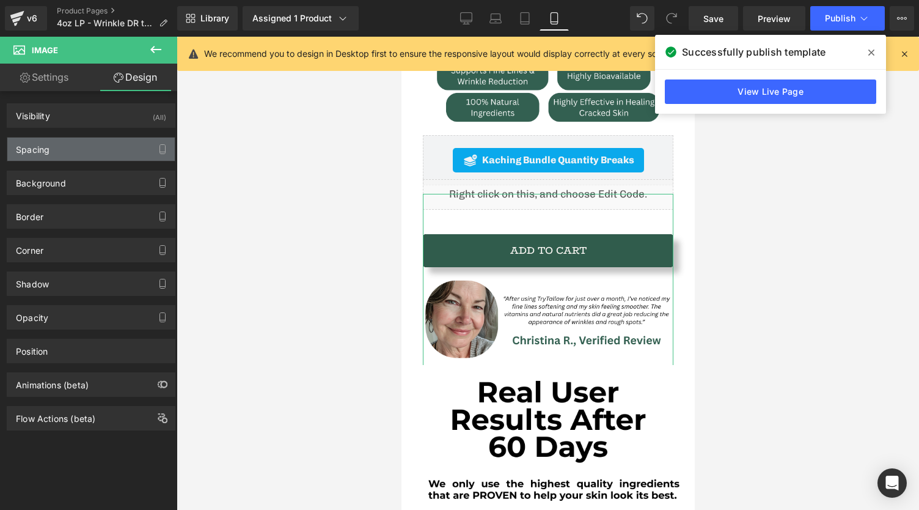
type input "-120"
type input "0"
type input "-130"
type input "0"
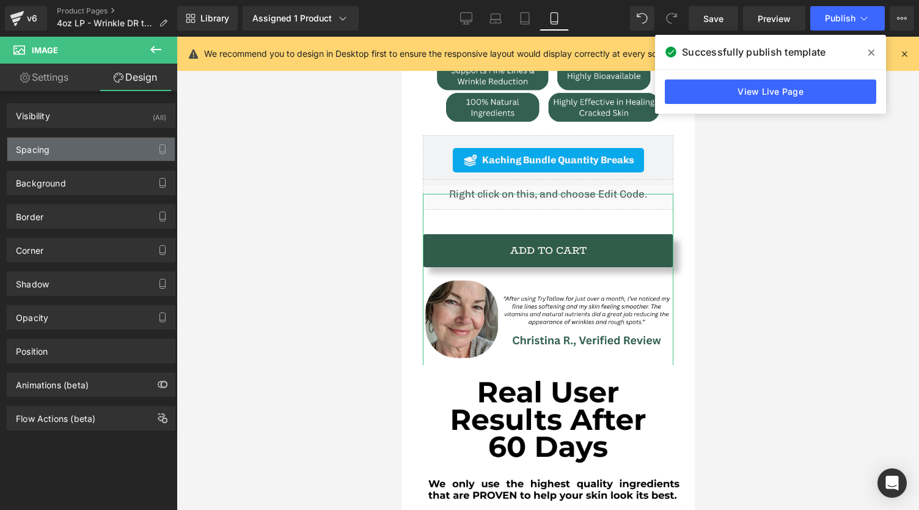
type input "0"
click at [75, 150] on div "Spacing" at bounding box center [90, 149] width 167 height 23
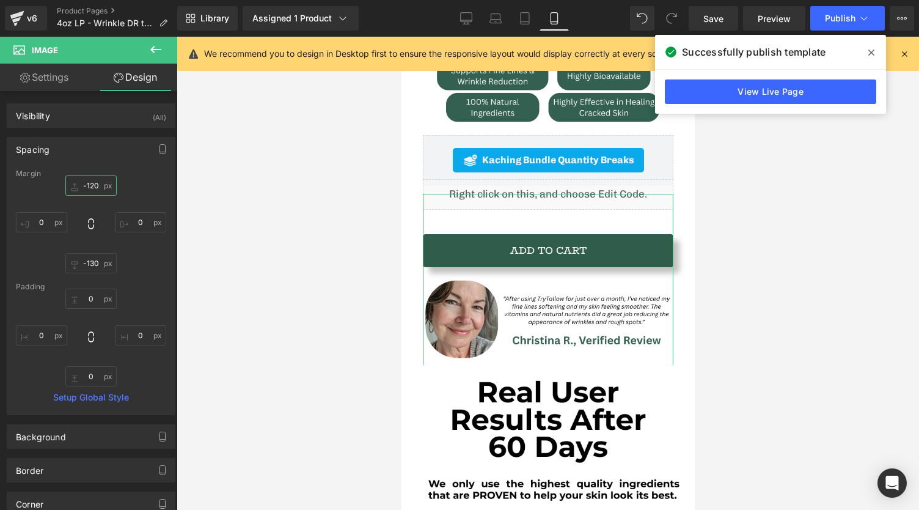
click at [90, 188] on input "-120" at bounding box center [90, 185] width 51 height 20
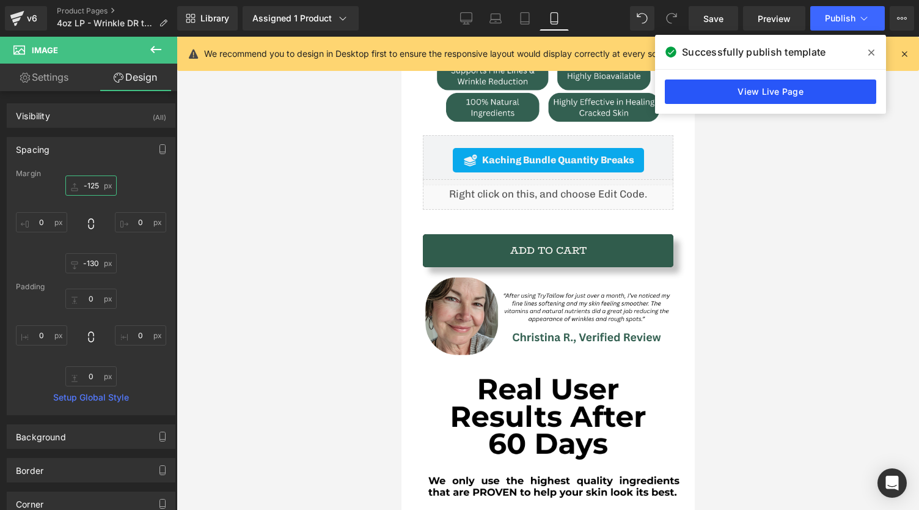
type input "-125"
click at [741, 89] on link "View Live Page" at bounding box center [770, 91] width 211 height 24
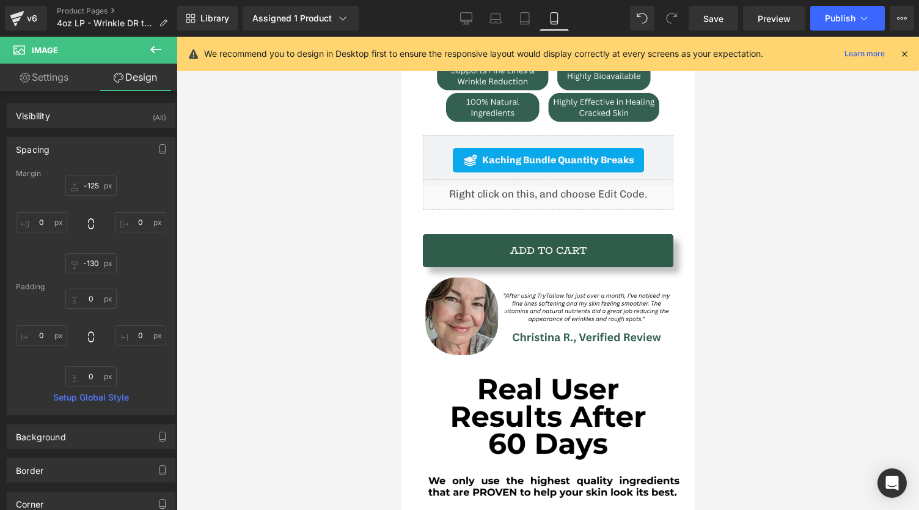
click at [827, 31] on div "Library Assigned 1 Product Product Preview TryTallow™️ All-Natural Wrinkle Figh…" at bounding box center [548, 18] width 742 height 37
click at [836, 20] on span "Publish" at bounding box center [840, 18] width 31 height 10
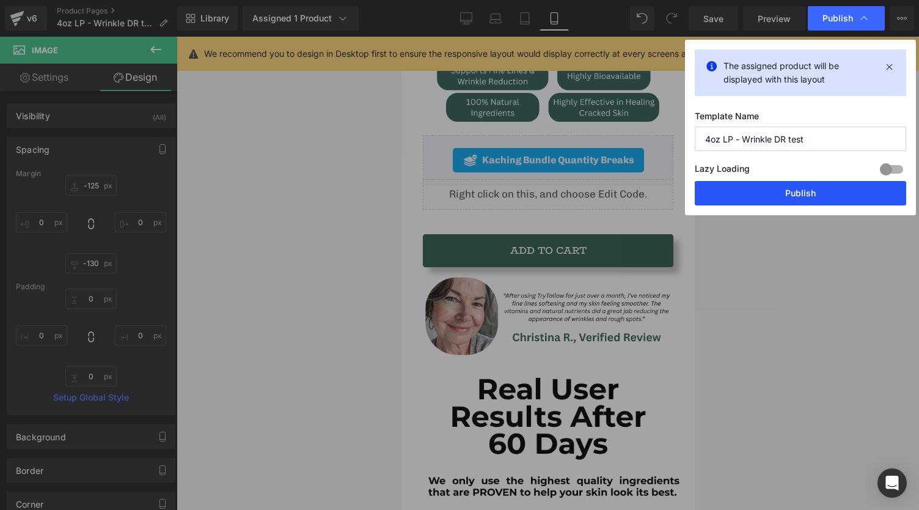
click at [788, 183] on button "Publish" at bounding box center [800, 193] width 211 height 24
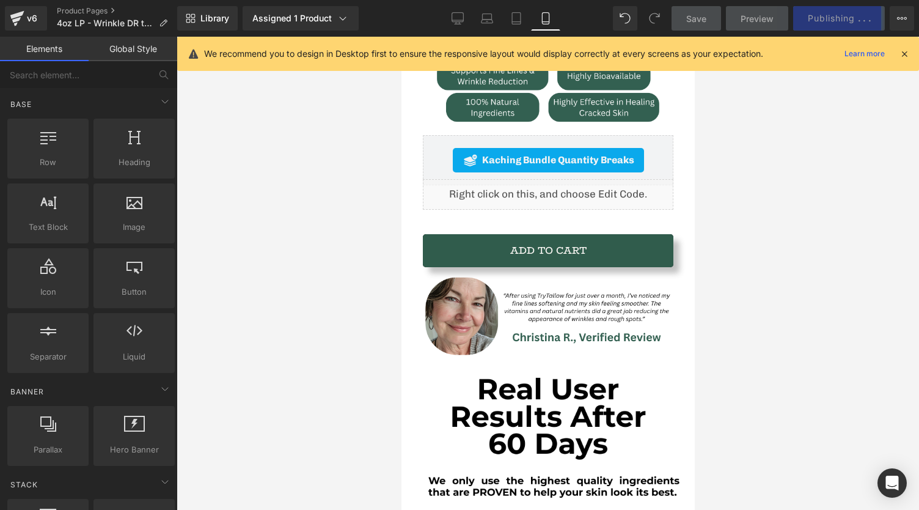
click at [788, 183] on div at bounding box center [548, 273] width 743 height 473
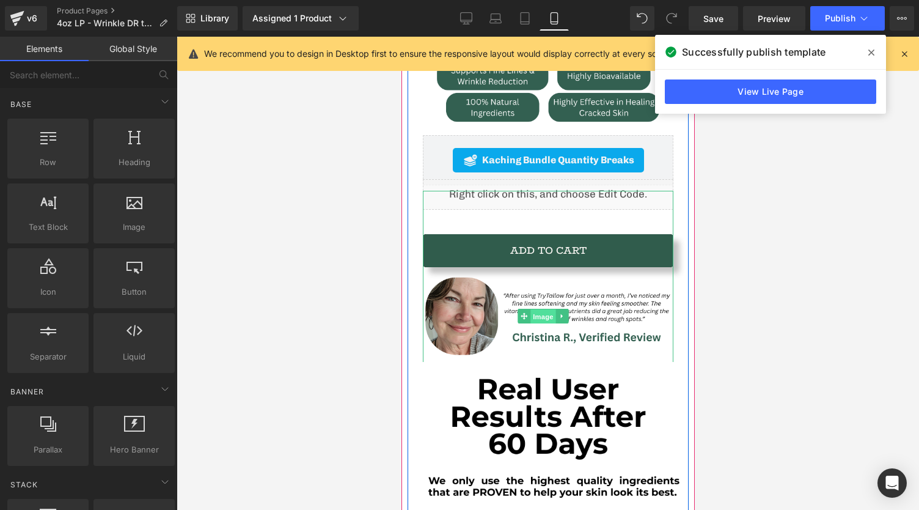
drag, startPoint x: 543, startPoint y: 278, endPoint x: 726, endPoint y: 192, distance: 202.1
click at [542, 309] on span "Image" at bounding box center [544, 316] width 26 height 15
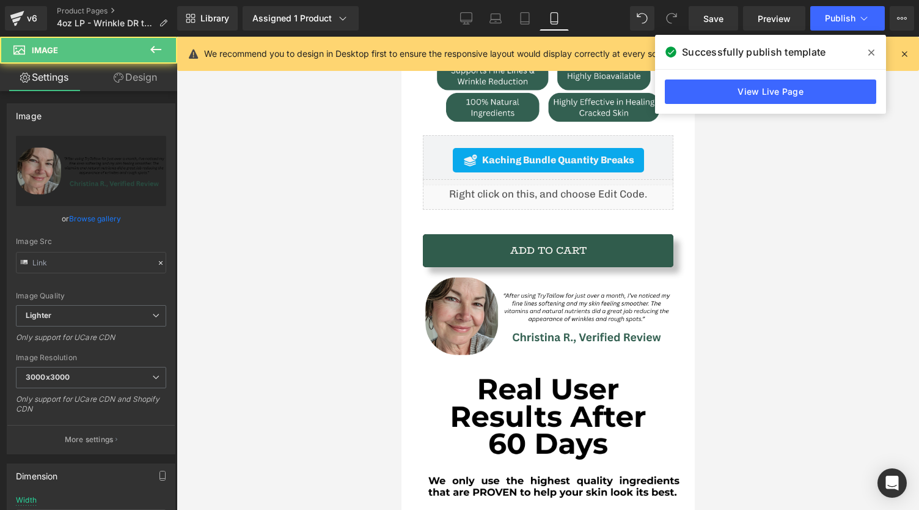
type input "https://ucarecdn.com/86c6e71a-7244-463d-b486-fa5e0fa08efd/-/format/auto/-/previ…"
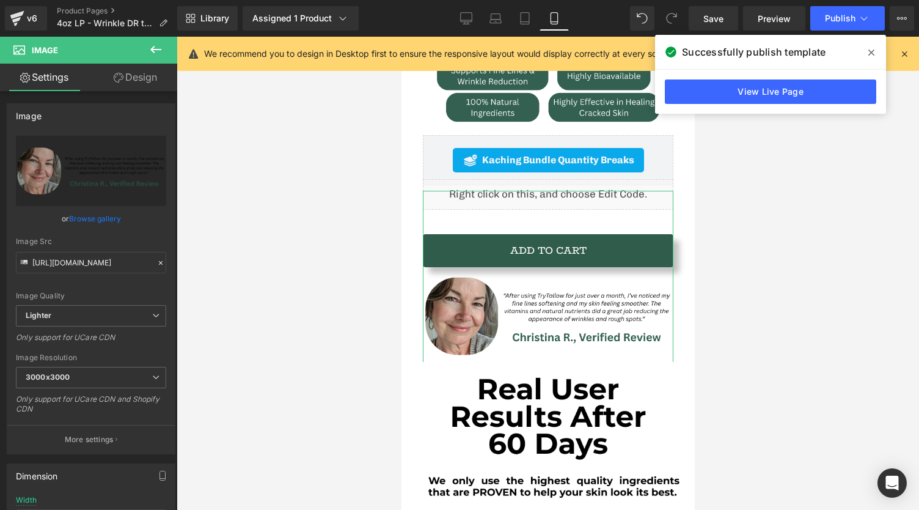
click at [153, 80] on link "Design" at bounding box center [135, 78] width 89 height 28
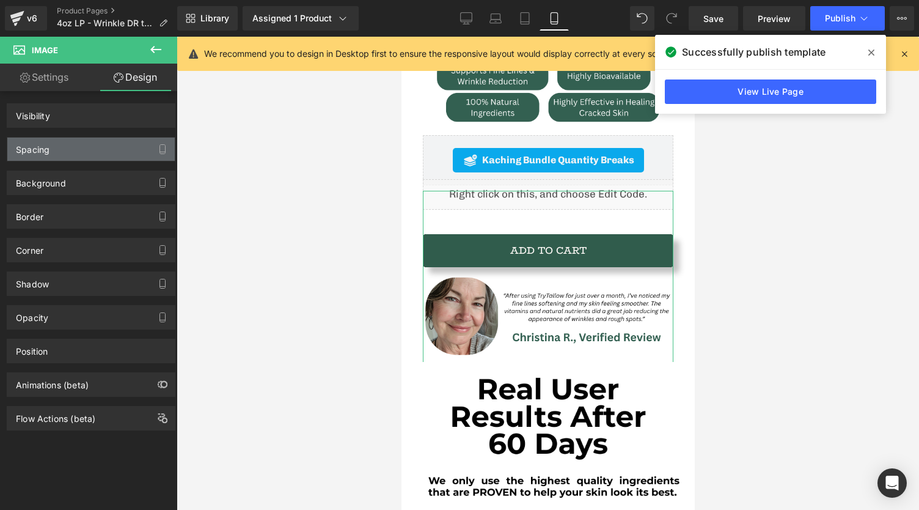
click at [106, 153] on div "Spacing" at bounding box center [90, 149] width 167 height 23
click at [31, 152] on div "Spacing" at bounding box center [33, 146] width 34 height 17
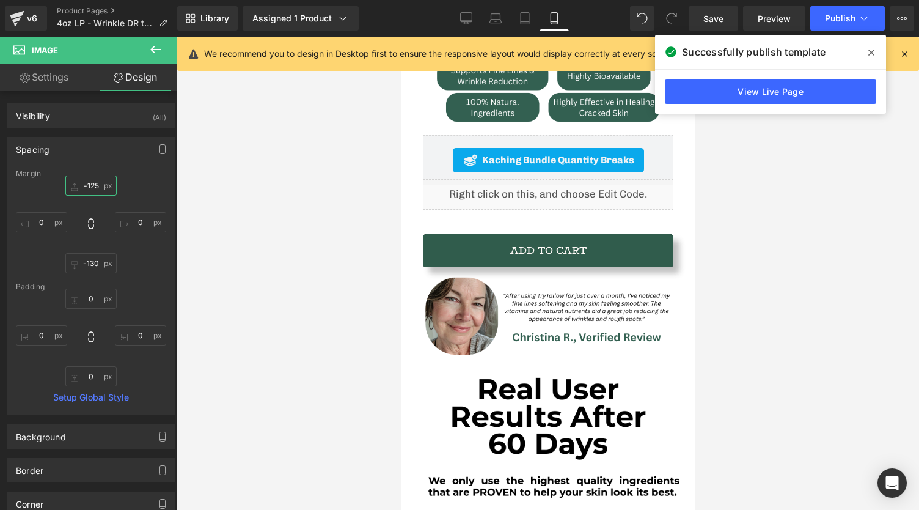
click at [98, 185] on input "-125" at bounding box center [90, 185] width 51 height 20
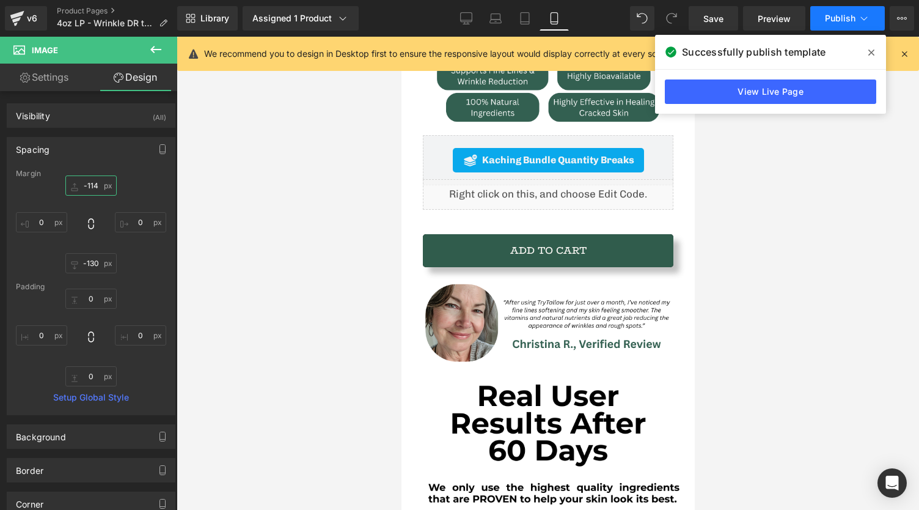
type input "-114"
click at [825, 24] on button "Publish" at bounding box center [847, 18] width 75 height 24
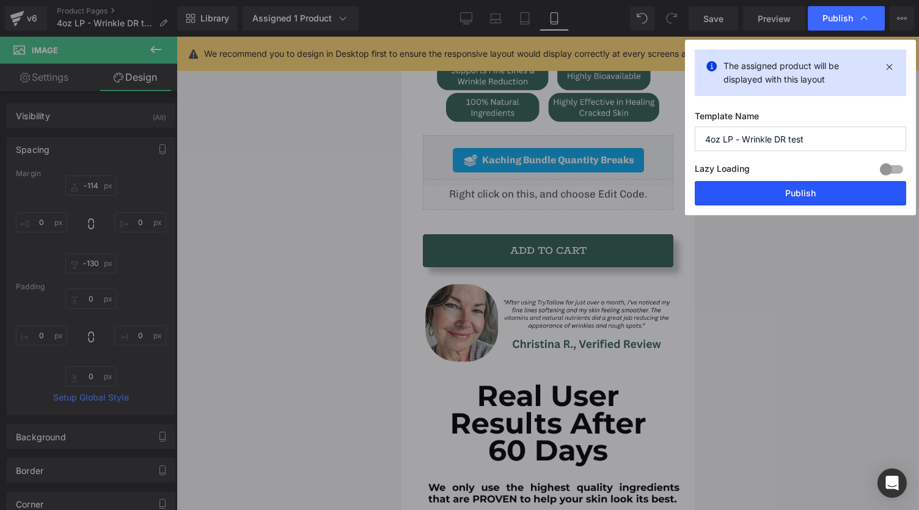
click at [787, 192] on button "Publish" at bounding box center [800, 193] width 211 height 24
